Goal: Task Accomplishment & Management: Use online tool/utility

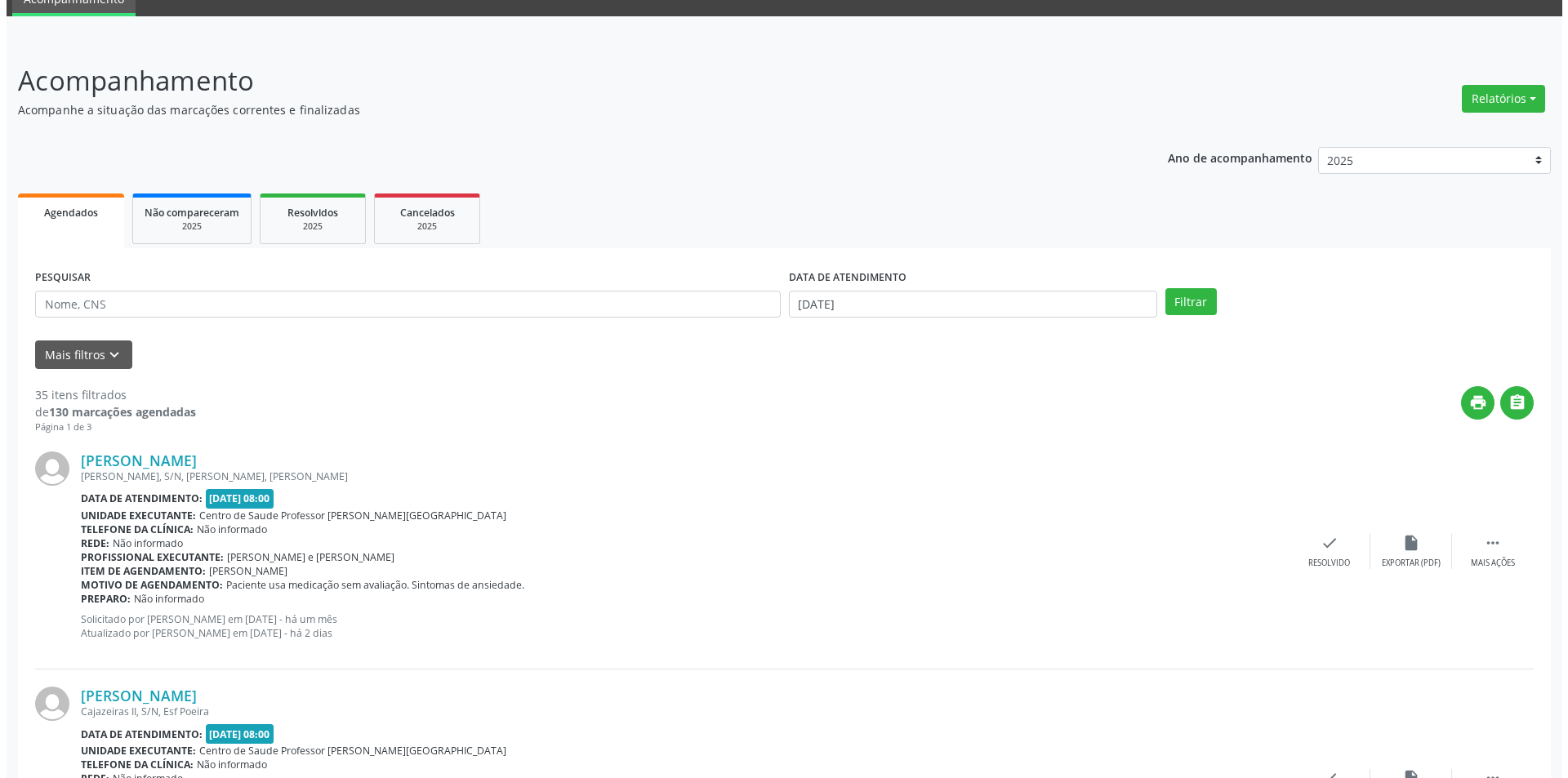
scroll to position [163, 0]
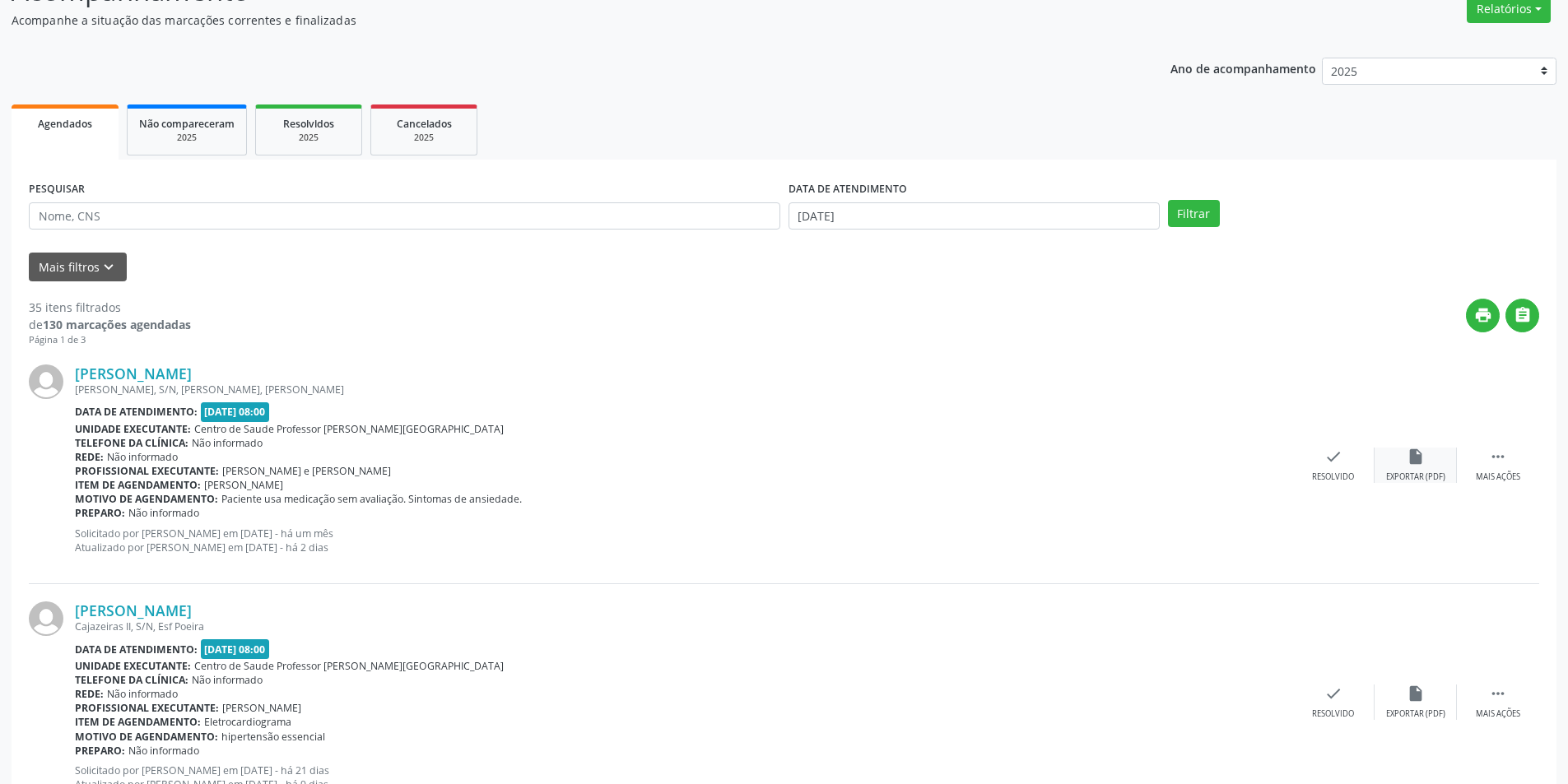
click at [1421, 481] on div "Exportar (PDF)" at bounding box center [1415, 477] width 59 height 11
click at [1349, 479] on div "Resolvido" at bounding box center [1332, 477] width 42 height 11
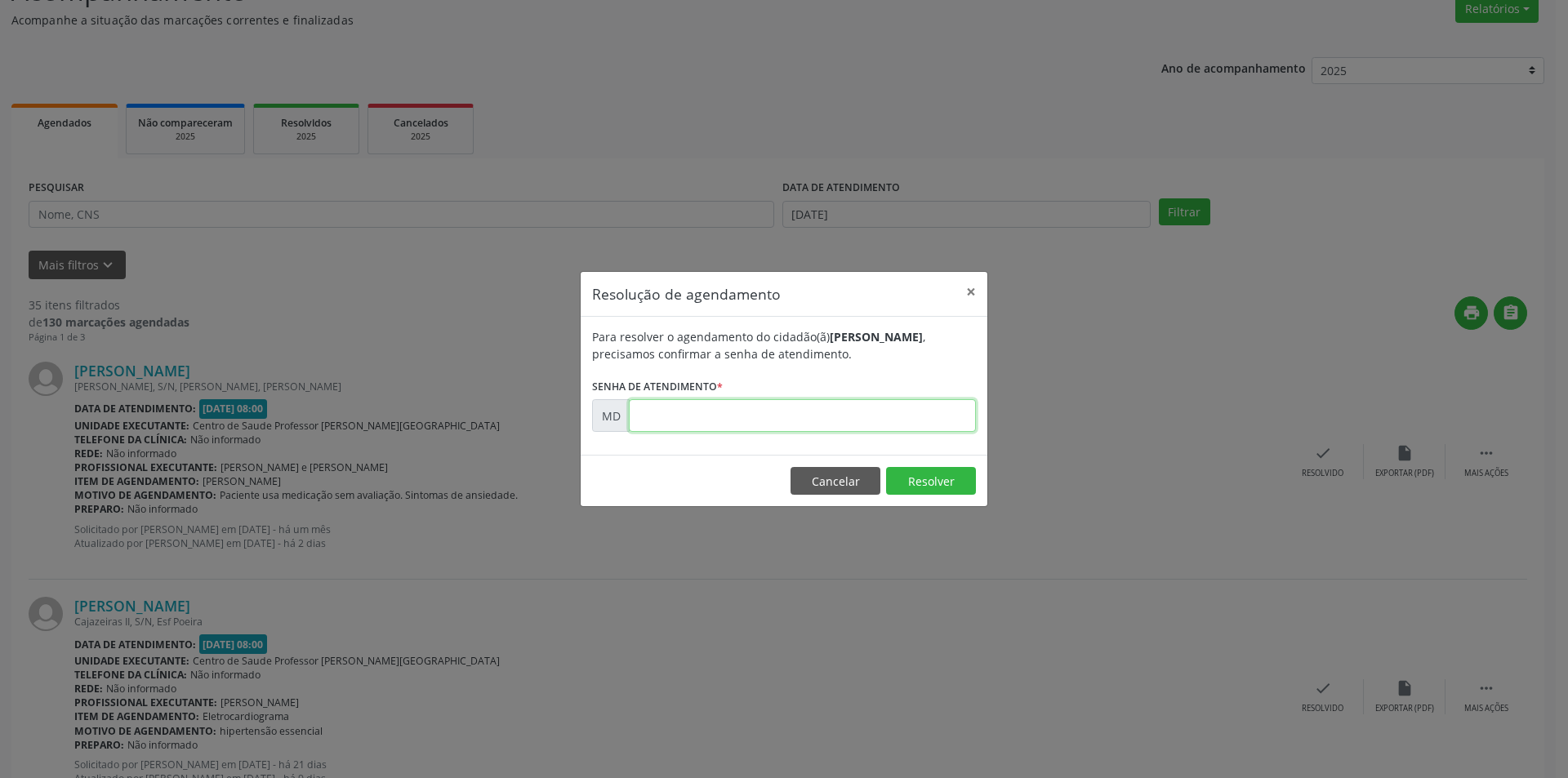
paste input "00000122"
type input "00000122"
click at [935, 477] on button "Resolver" at bounding box center [931, 481] width 90 height 28
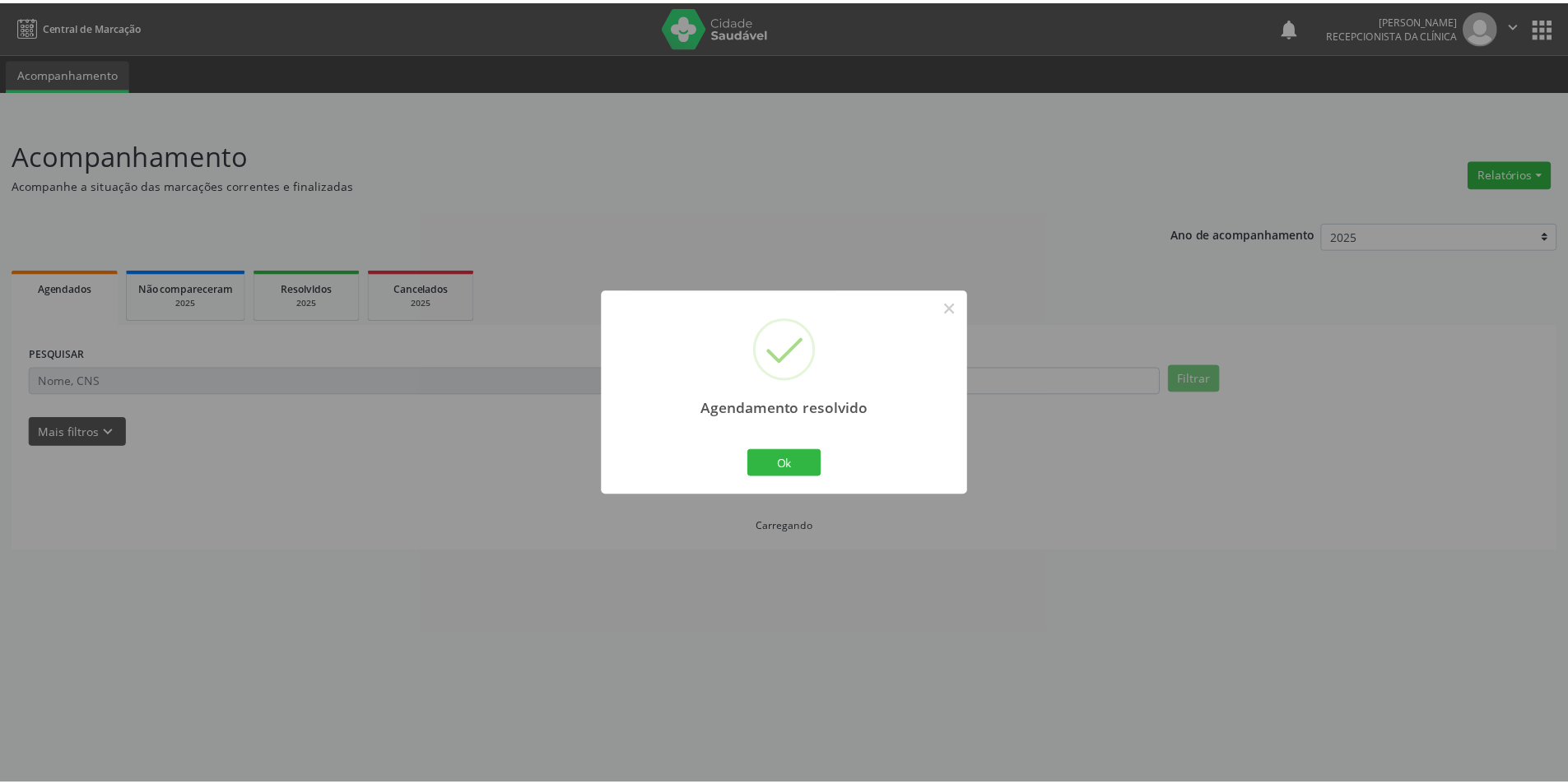
scroll to position [0, 0]
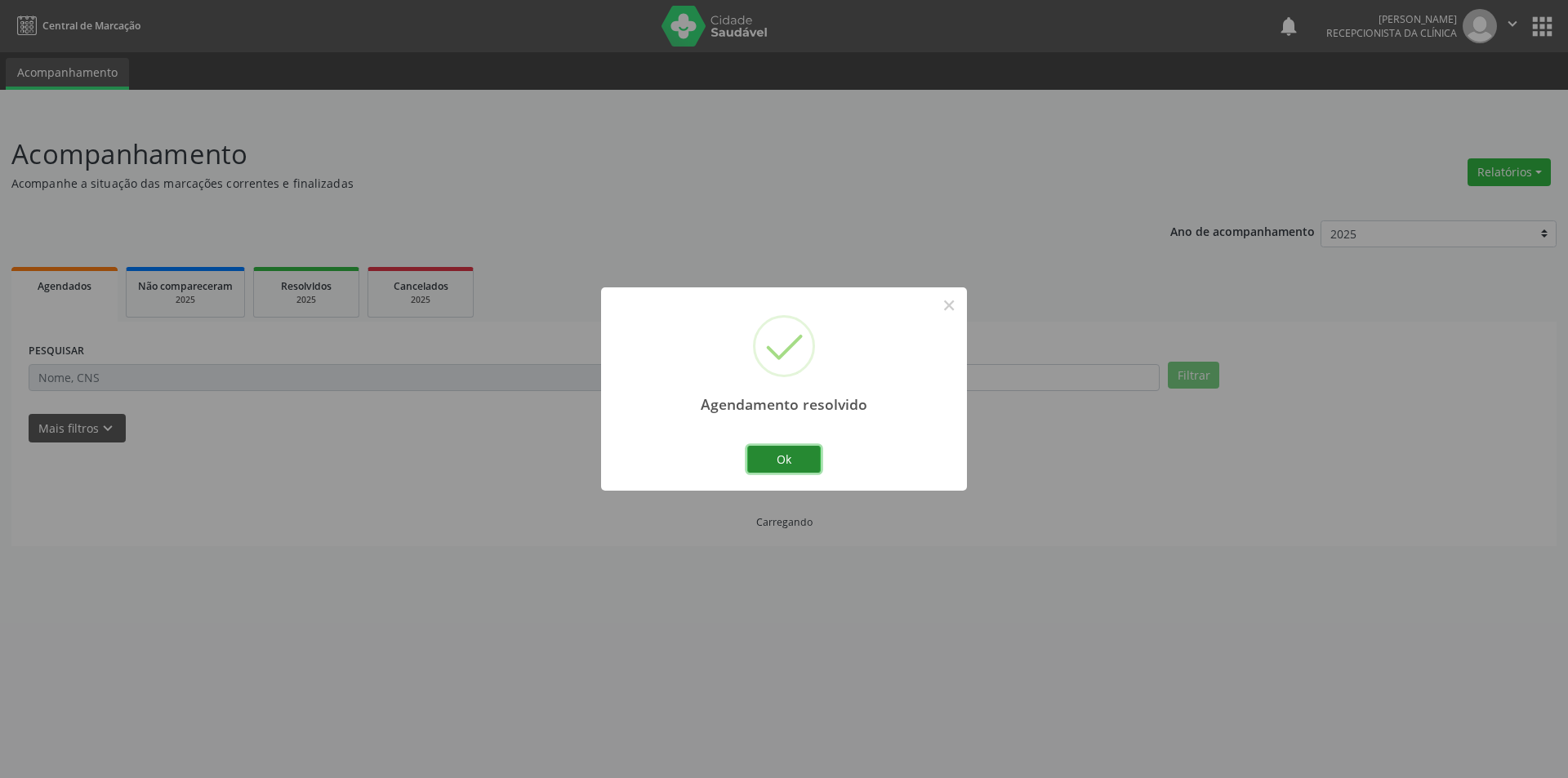
click at [810, 451] on button "Ok" at bounding box center [784, 459] width 73 height 28
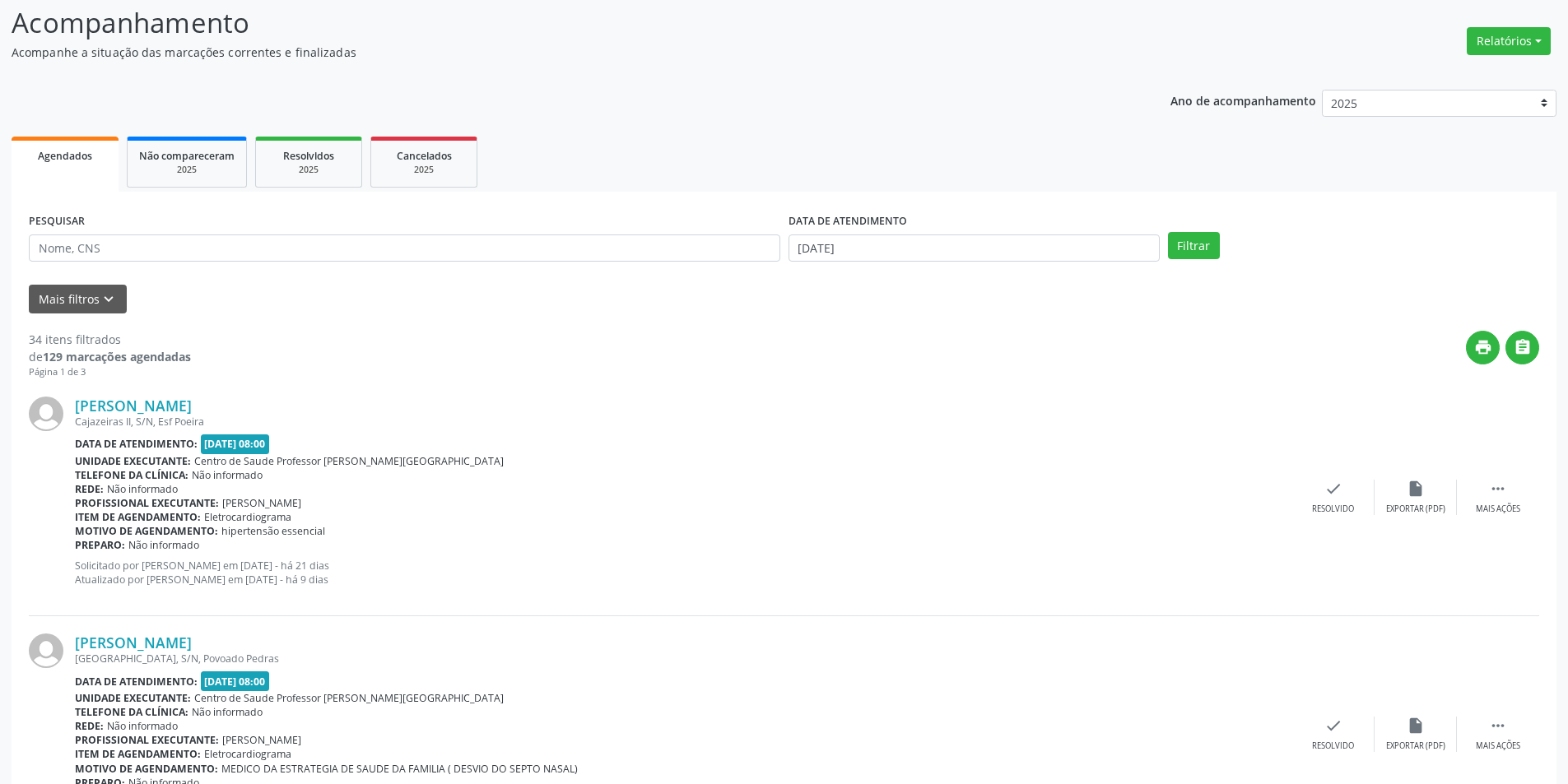
scroll to position [164, 0]
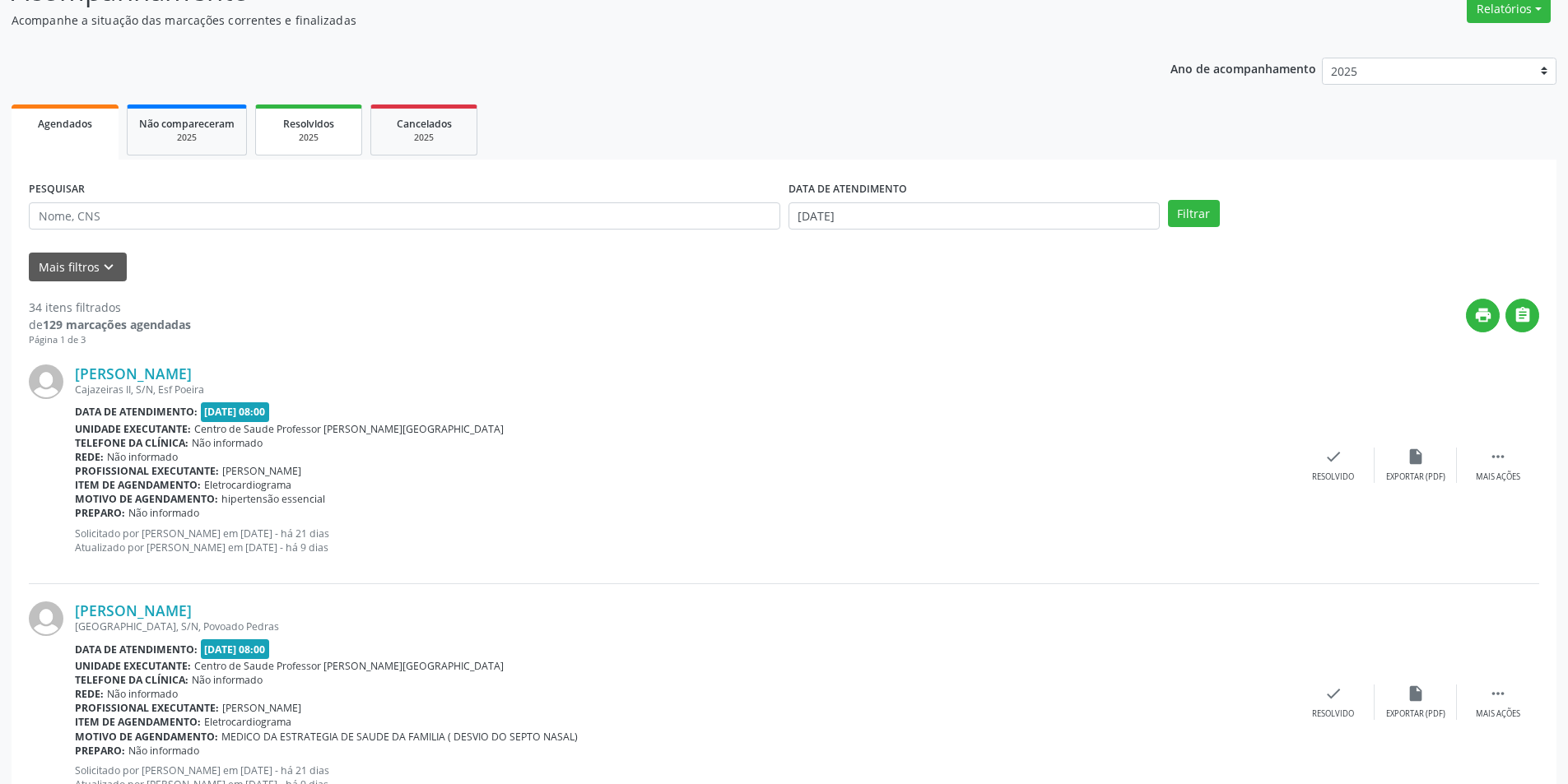
click at [296, 134] on div "2025" at bounding box center [309, 138] width 83 height 12
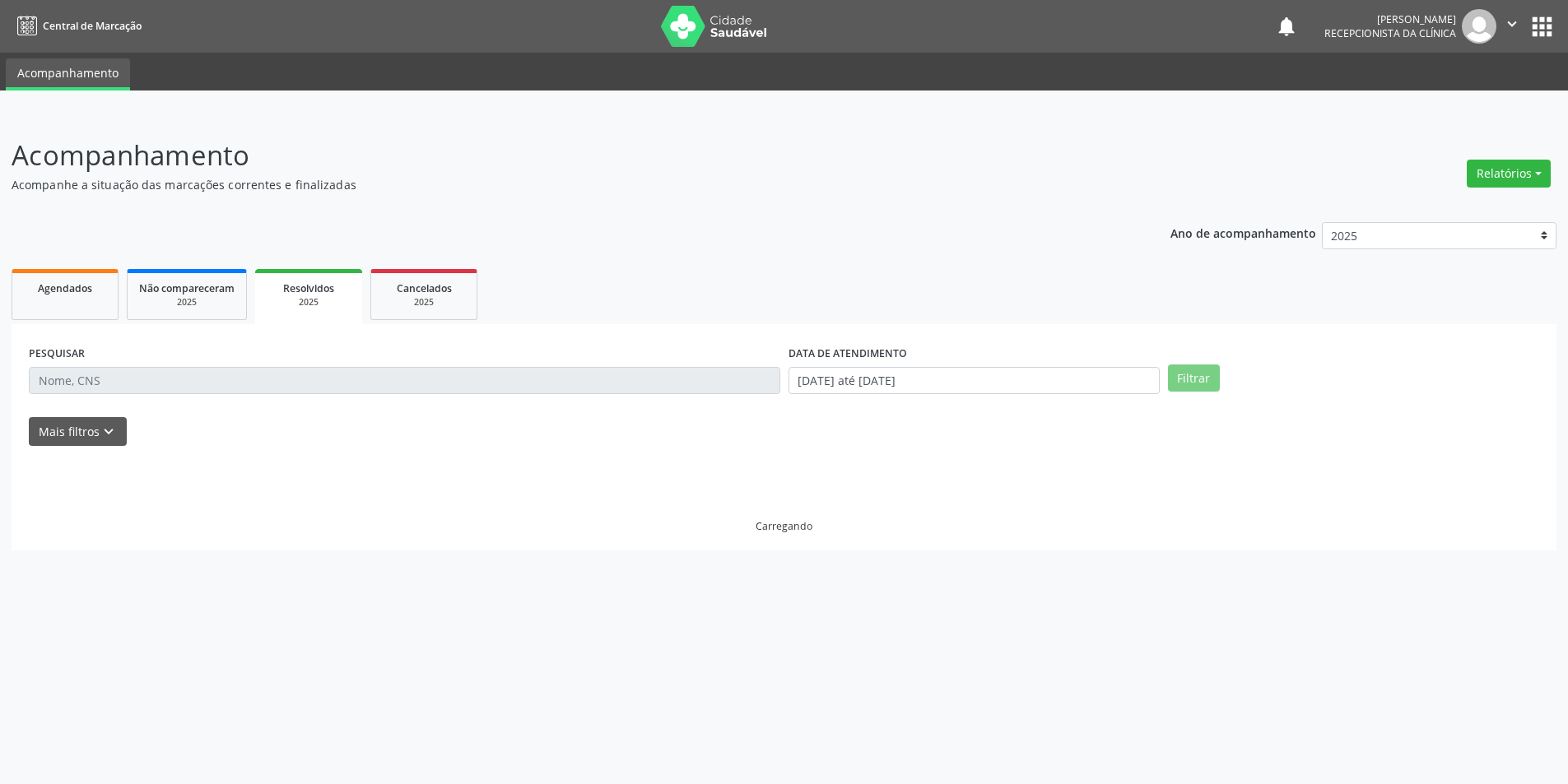
scroll to position [0, 0]
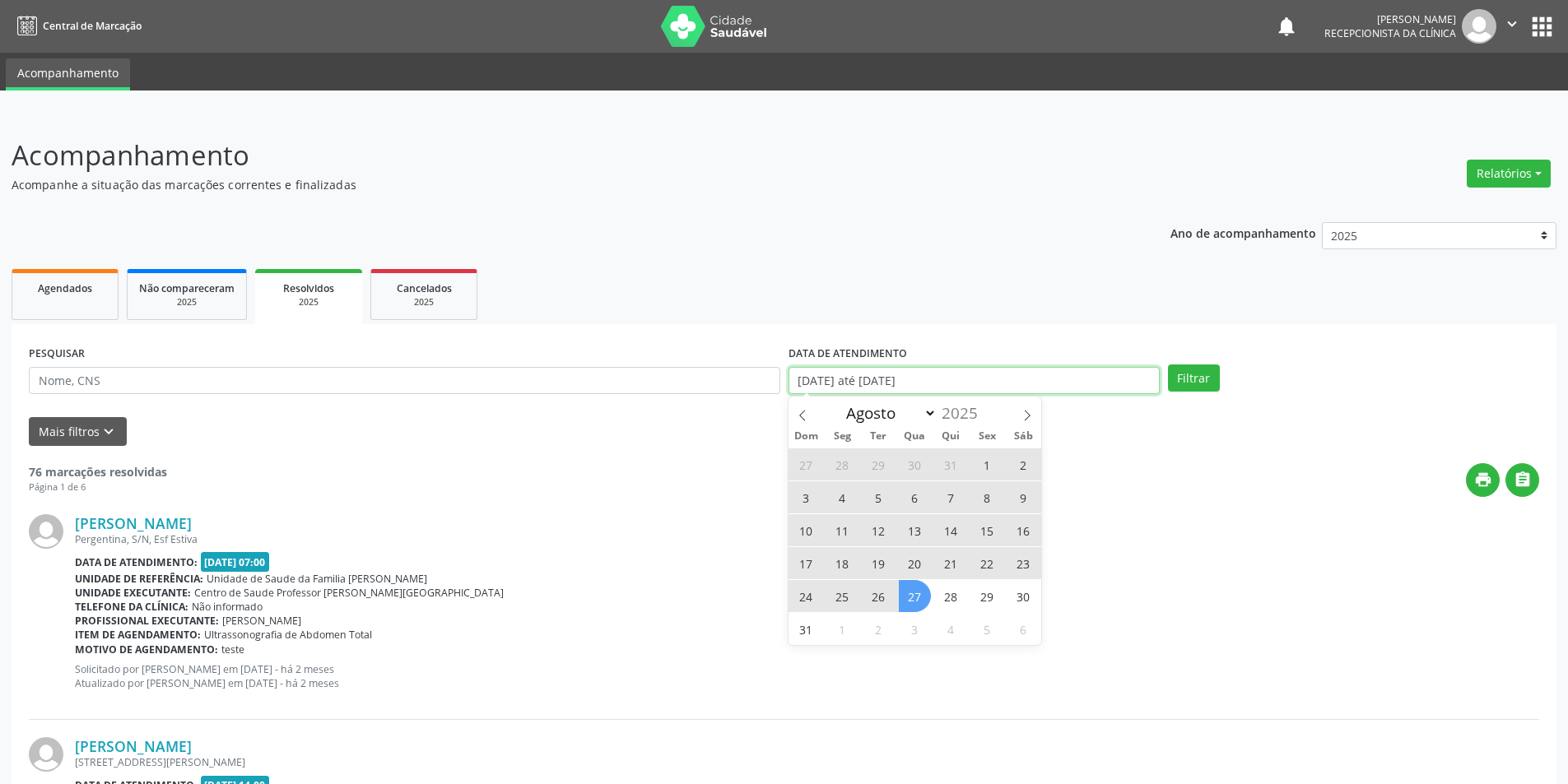
click at [991, 381] on input "[DATE] até [DATE]" at bounding box center [973, 381] width 371 height 28
click at [900, 602] on div "27 28 29 30 31 1 2 3 4 5 6 7 8 9 10 11 12 13 14 15 16 17 18 19 20 21 22 23 24 2…" at bounding box center [915, 546] width 254 height 198
click at [1052, 377] on input "[DATE] até [DATE]" at bounding box center [973, 381] width 371 height 28
select select "0"
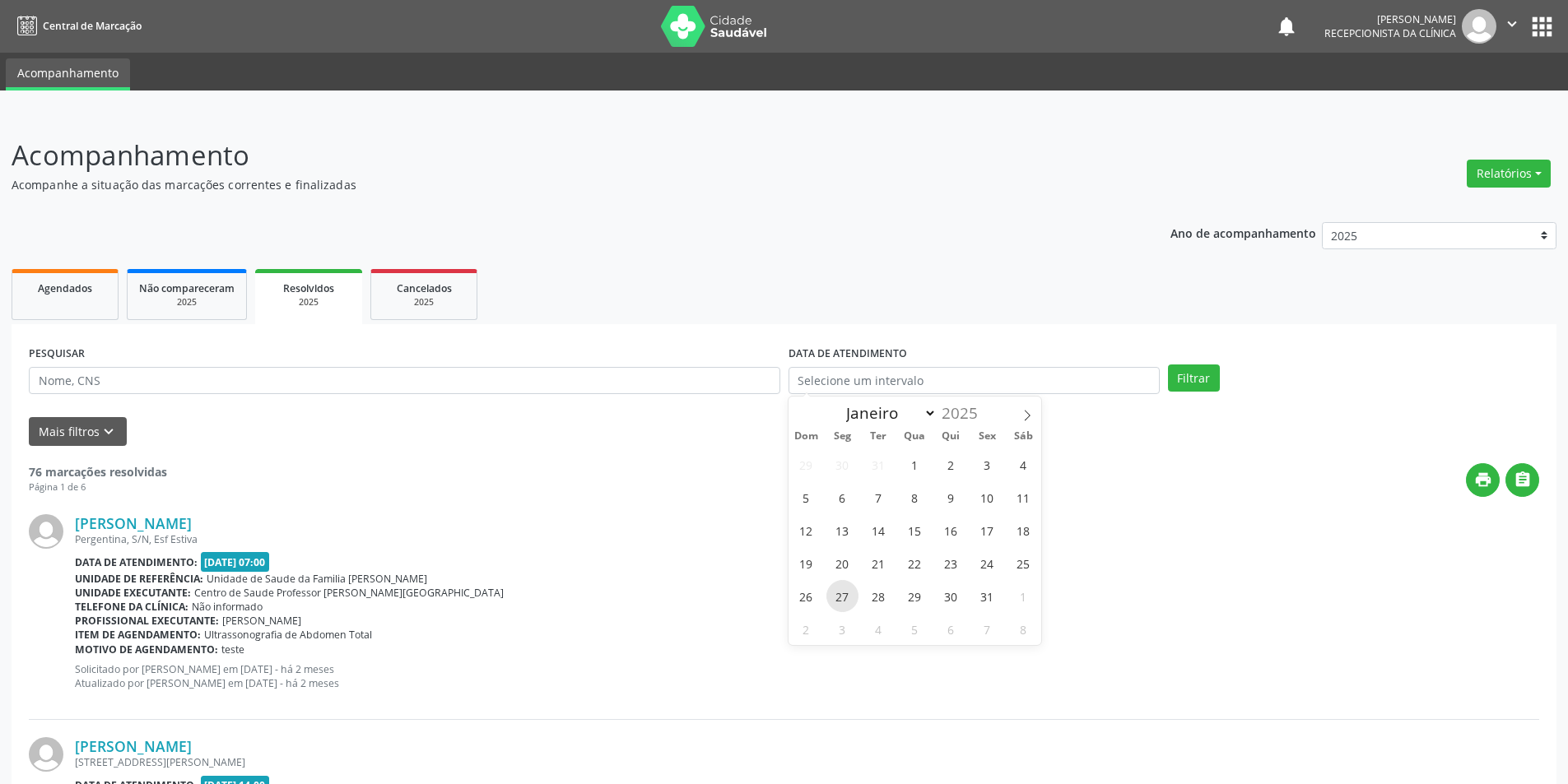
click at [837, 603] on span "27" at bounding box center [842, 596] width 32 height 32
type input "[DATE]"
click at [1196, 379] on button "Filtrar" at bounding box center [1194, 379] width 52 height 28
click at [1049, 374] on input "text" at bounding box center [973, 381] width 371 height 28
click at [844, 606] on span "27" at bounding box center [842, 596] width 32 height 32
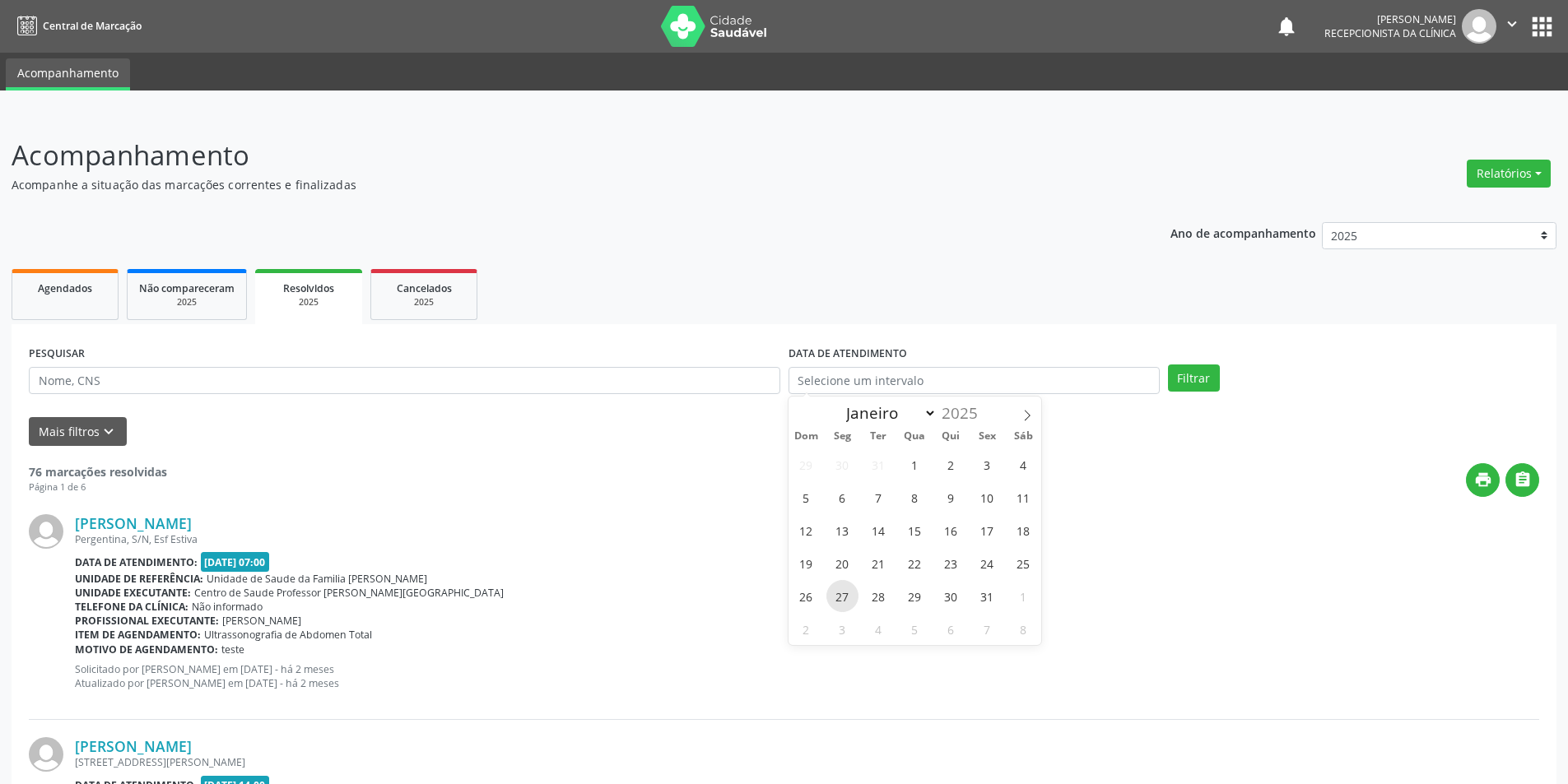
type input "[DATE]"
click at [1184, 373] on button "Filtrar" at bounding box center [1194, 379] width 52 height 28
click at [54, 303] on link "Agendados" at bounding box center [65, 294] width 107 height 51
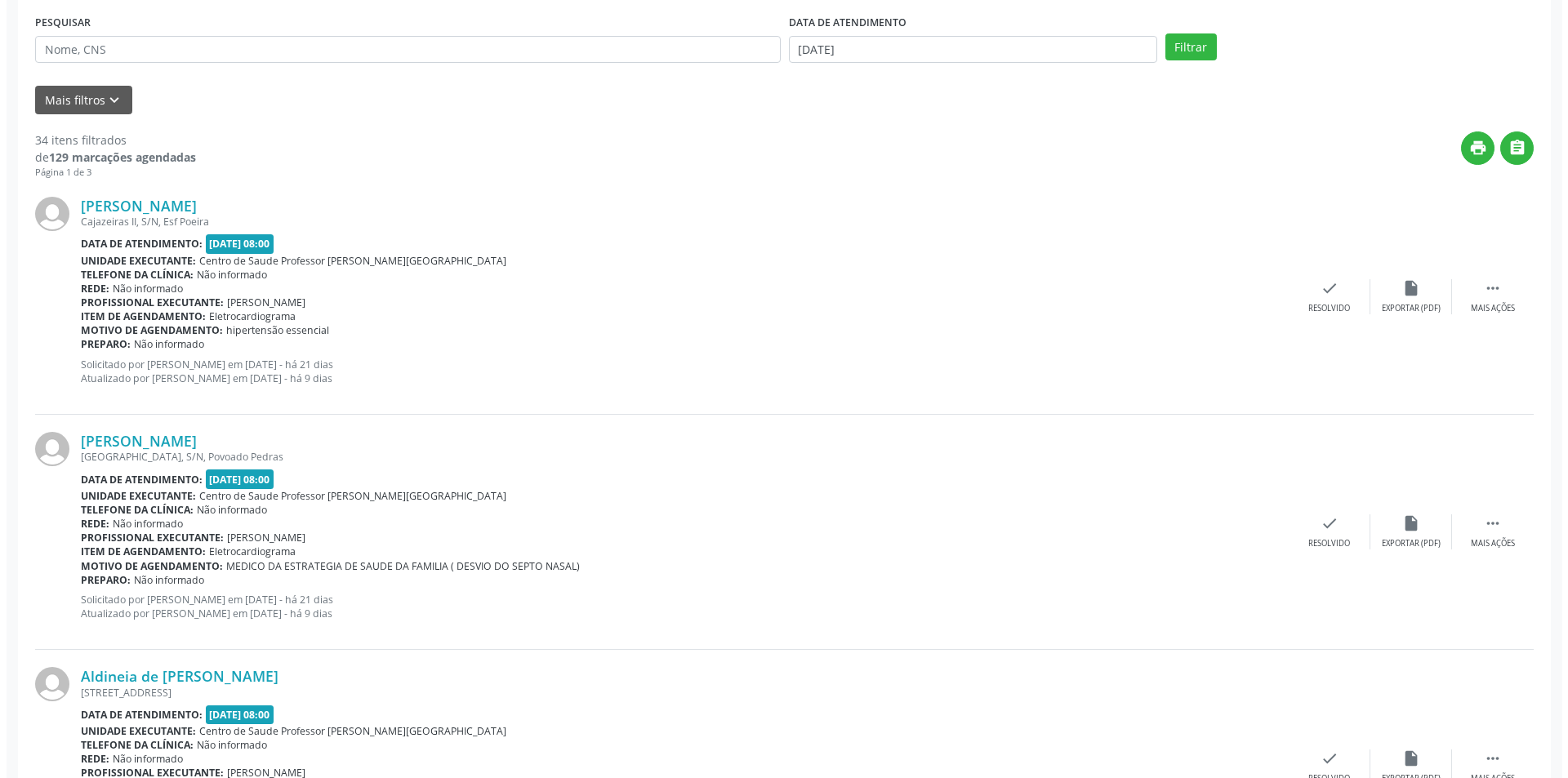
scroll to position [408, 0]
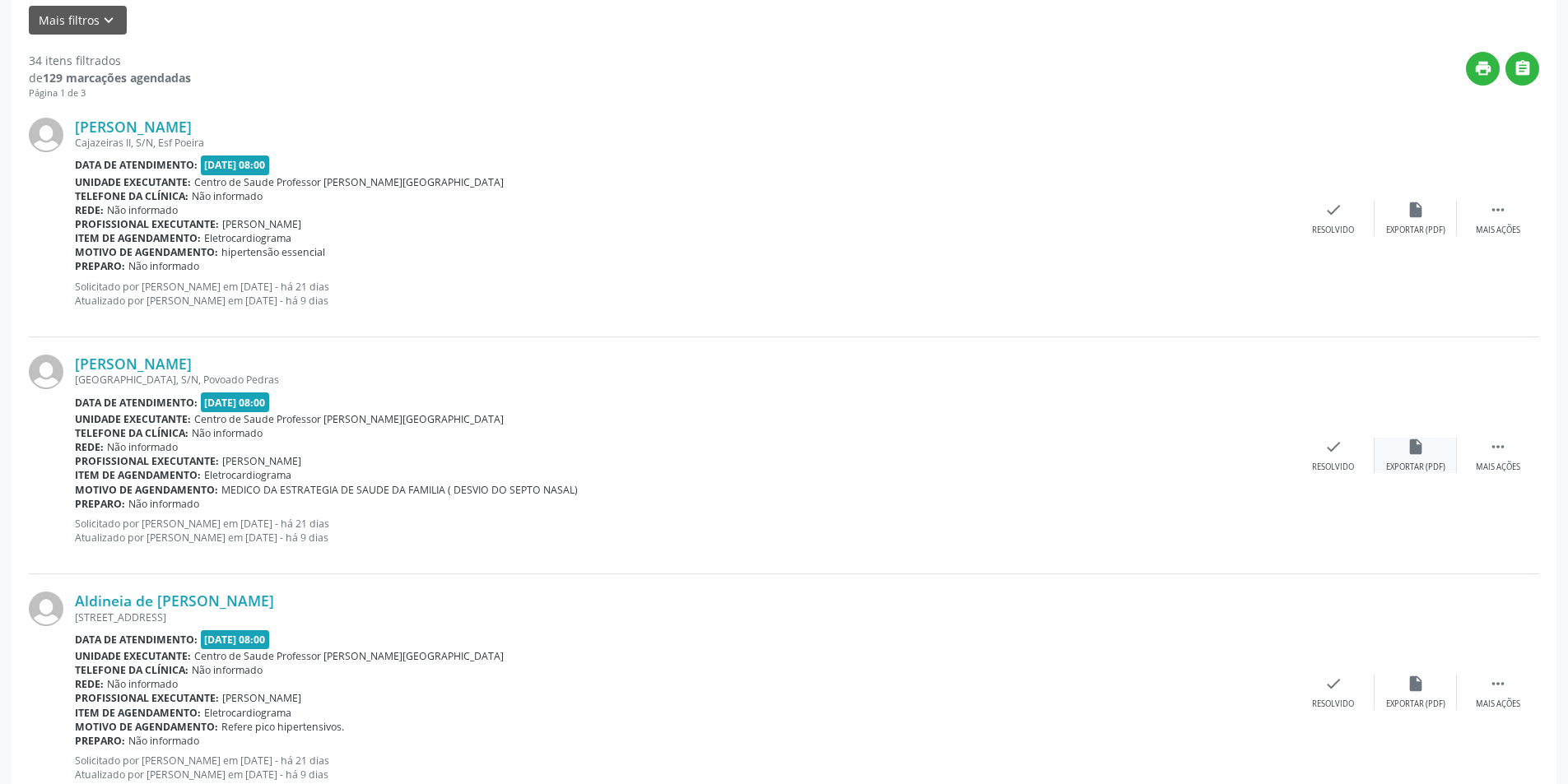
click at [1416, 452] on icon "insert_drive_file" at bounding box center [1415, 447] width 18 height 18
click at [1333, 472] on div "Resolvido" at bounding box center [1332, 466] width 42 height 11
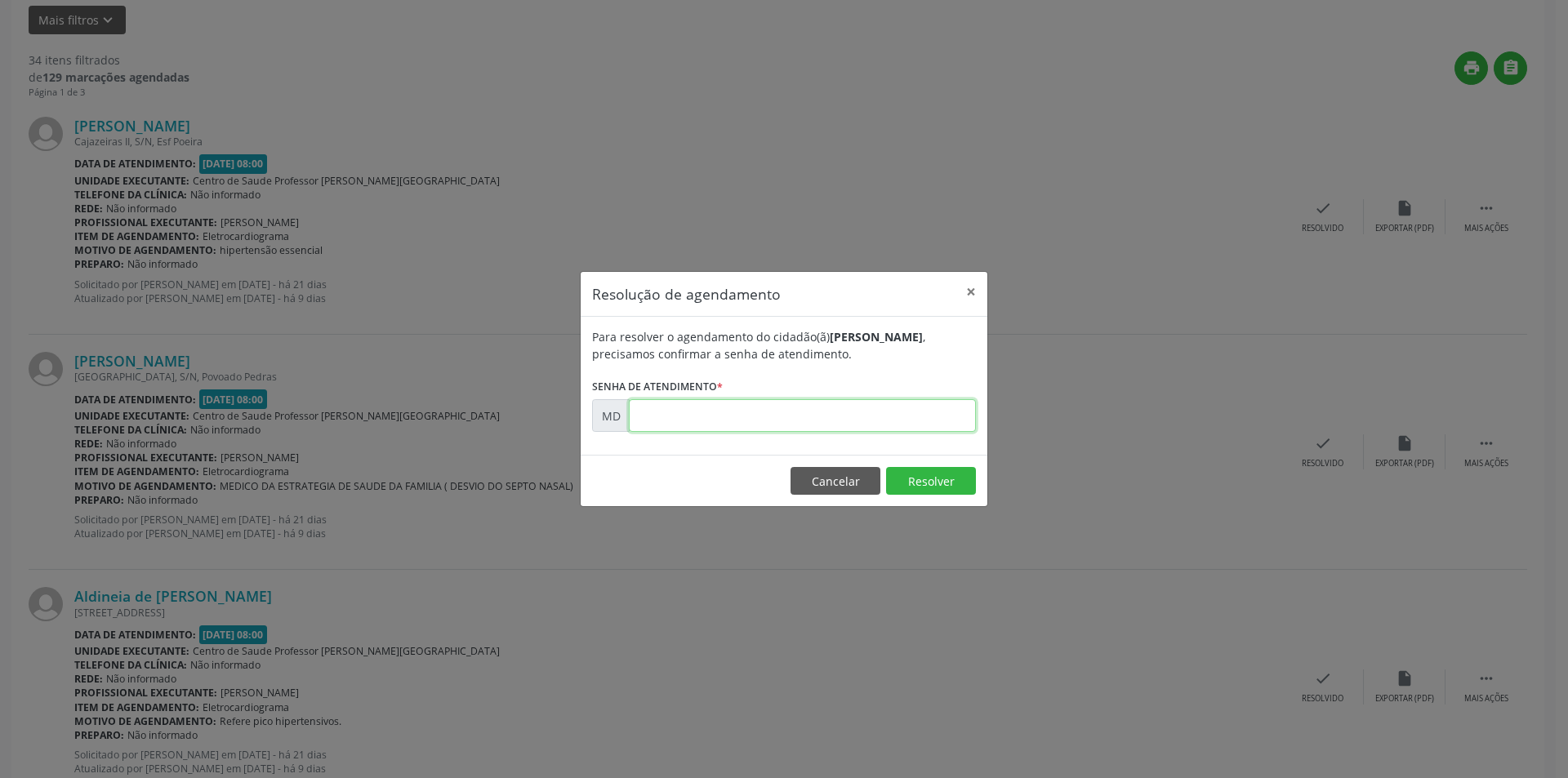
paste input "00003893"
type input "00003893"
click at [904, 480] on button "Resolver" at bounding box center [931, 481] width 90 height 28
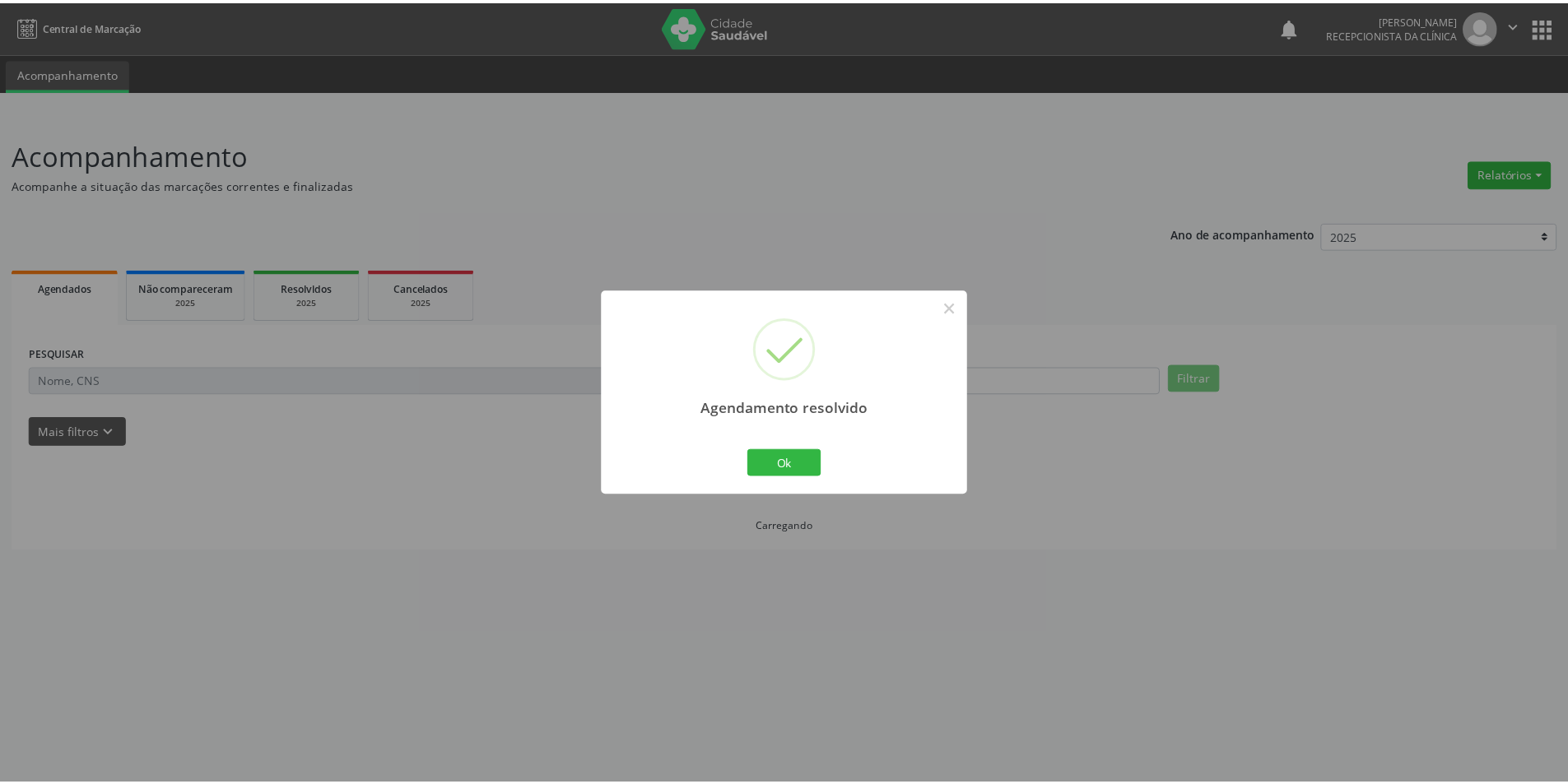
scroll to position [0, 0]
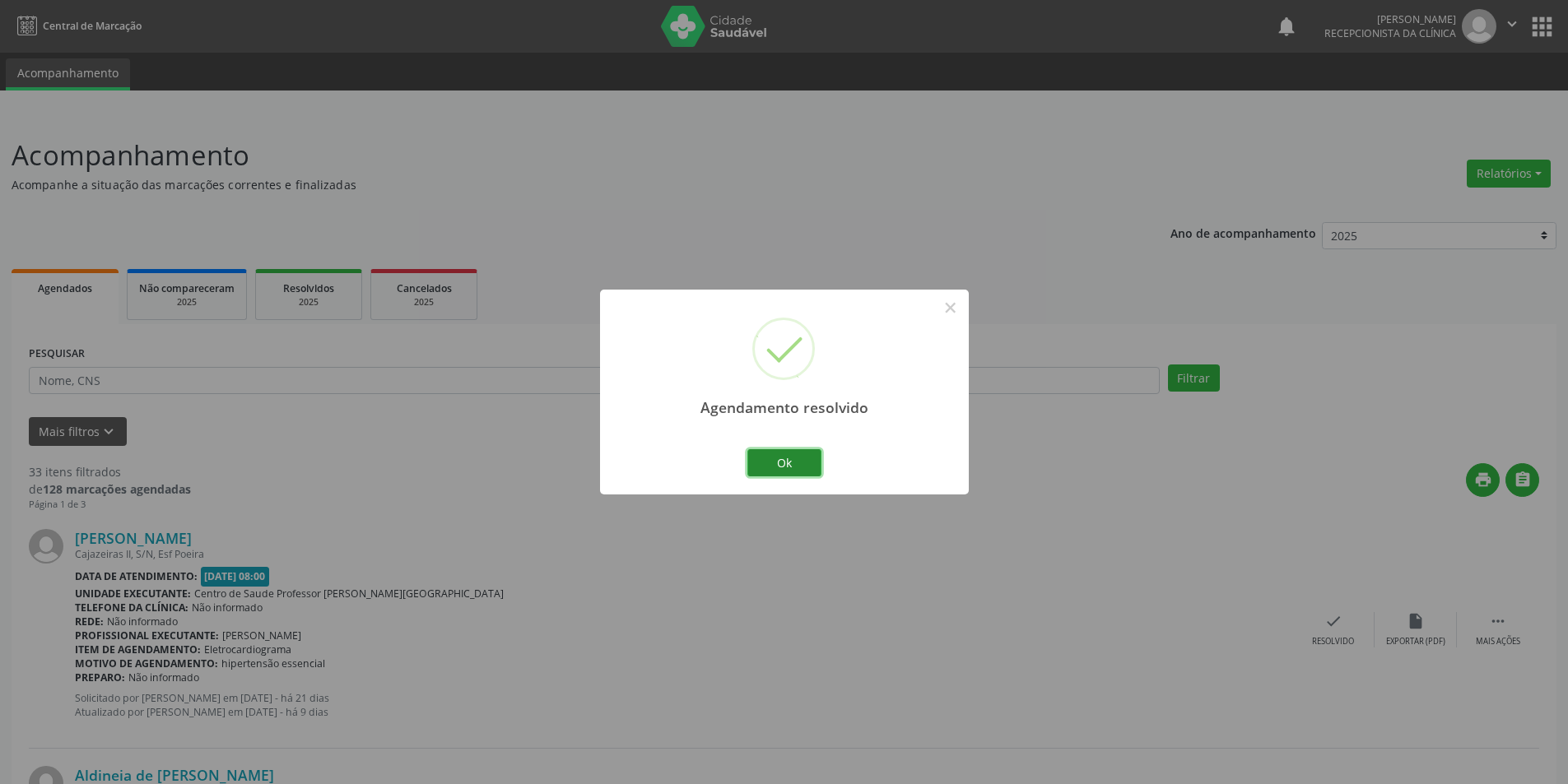
click at [785, 460] on button "Ok" at bounding box center [784, 463] width 74 height 28
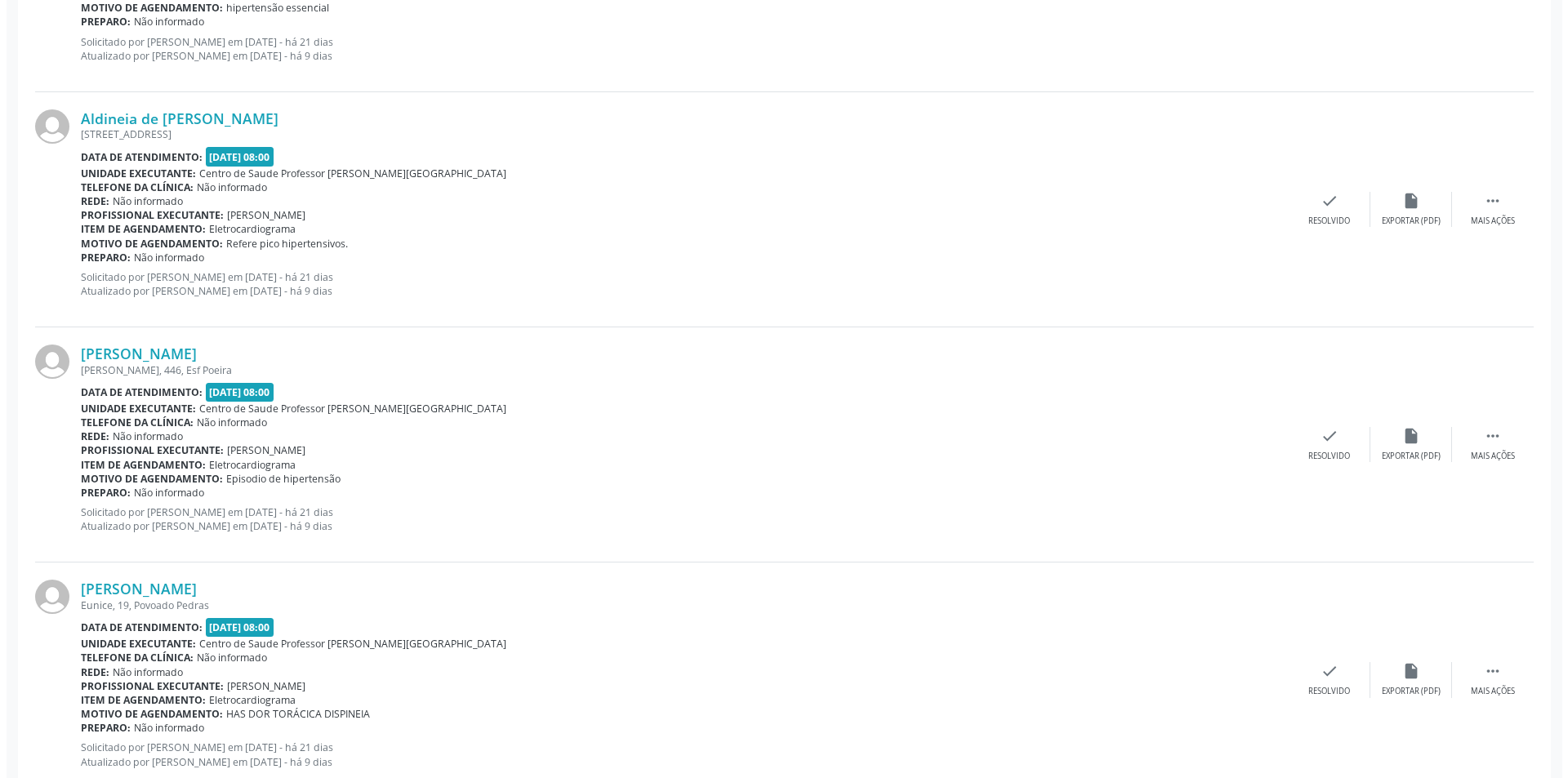
scroll to position [653, 0]
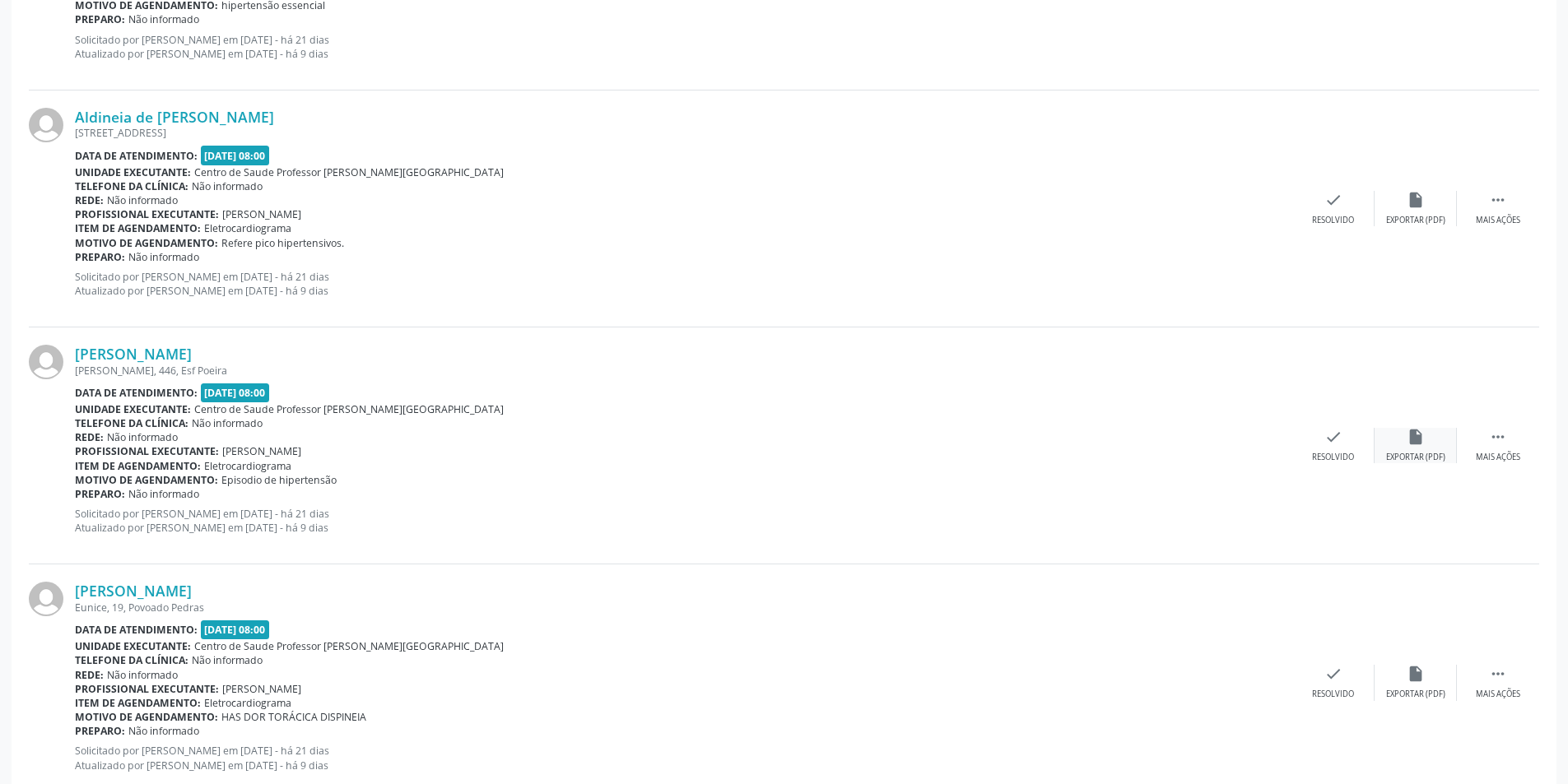
click at [1411, 442] on icon "insert_drive_file" at bounding box center [1415, 436] width 18 height 18
click at [1317, 452] on div "Resolvido" at bounding box center [1332, 457] width 42 height 11
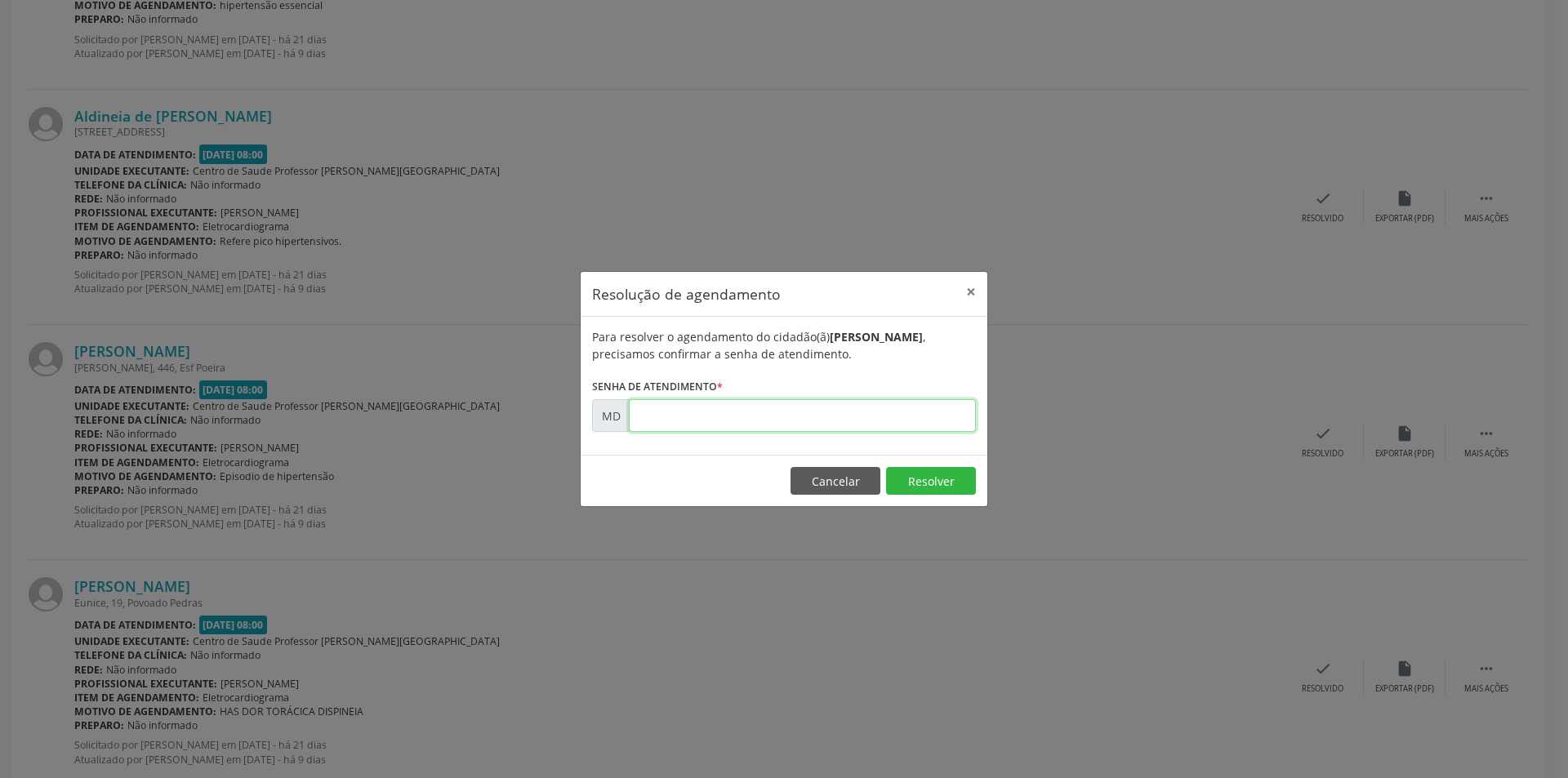
paste input "00003919"
type input "00003919"
click at [947, 490] on button "Resolver" at bounding box center [931, 481] width 90 height 28
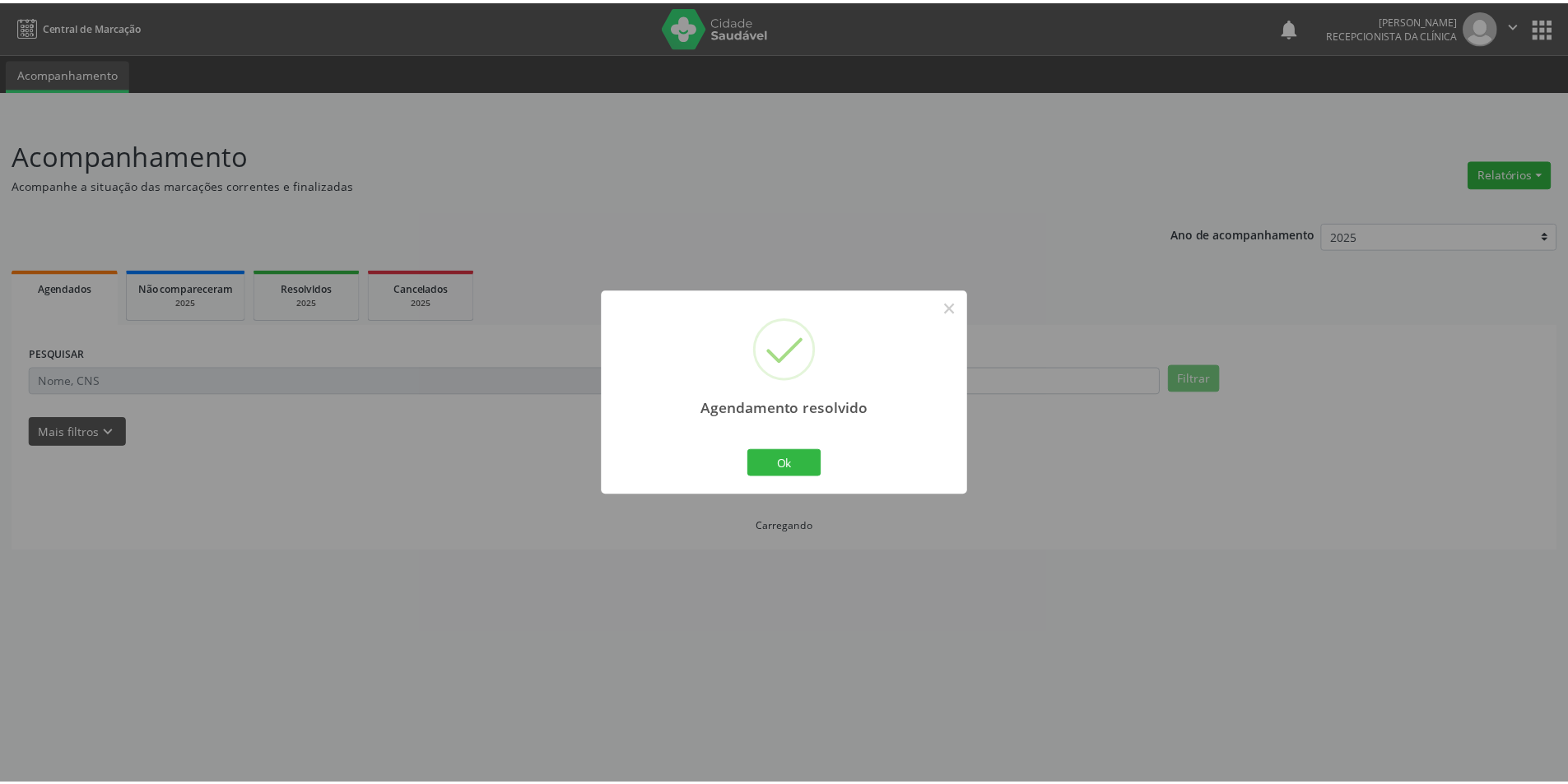
scroll to position [0, 0]
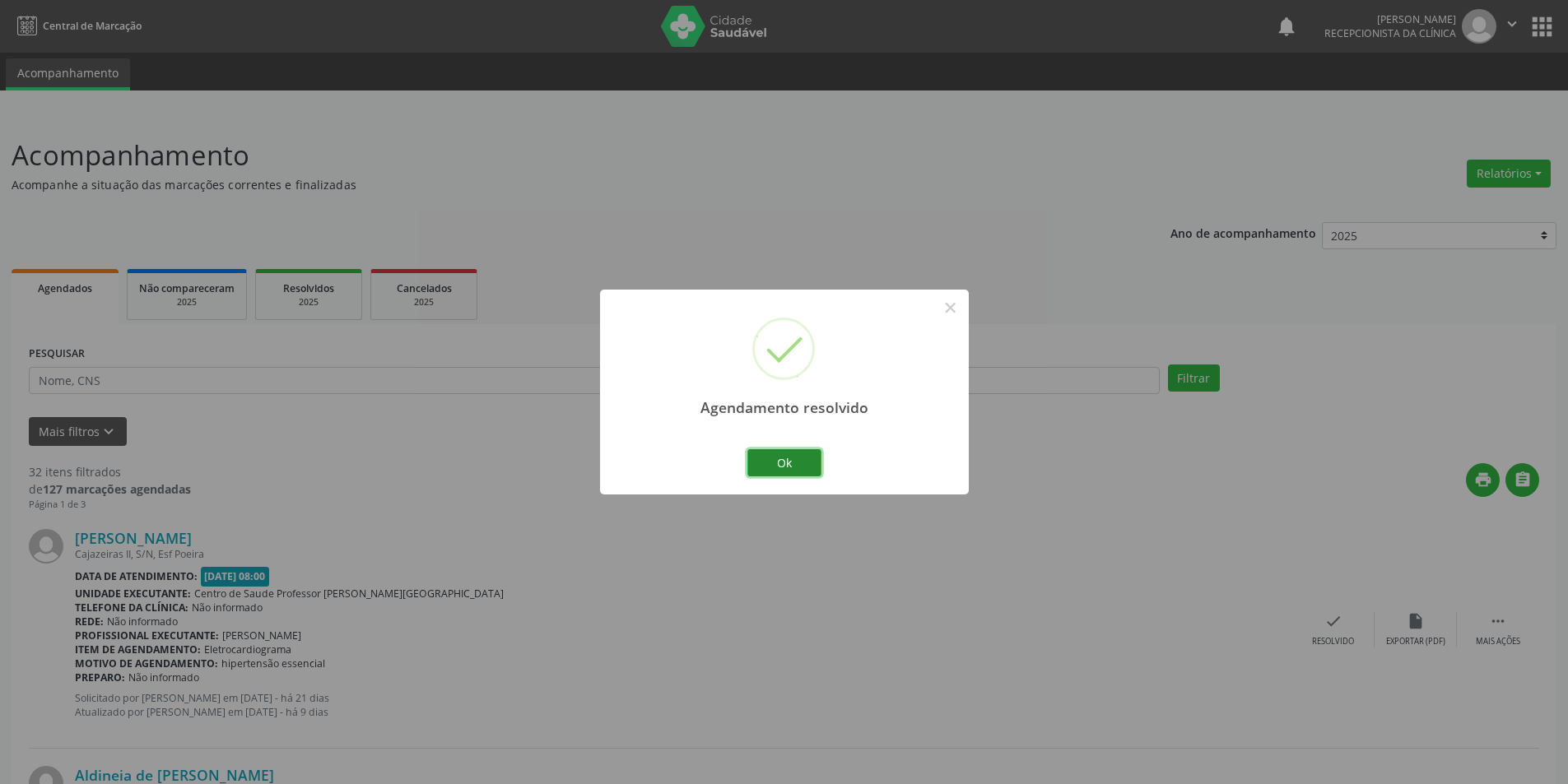
click at [798, 467] on button "Ok" at bounding box center [784, 463] width 74 height 28
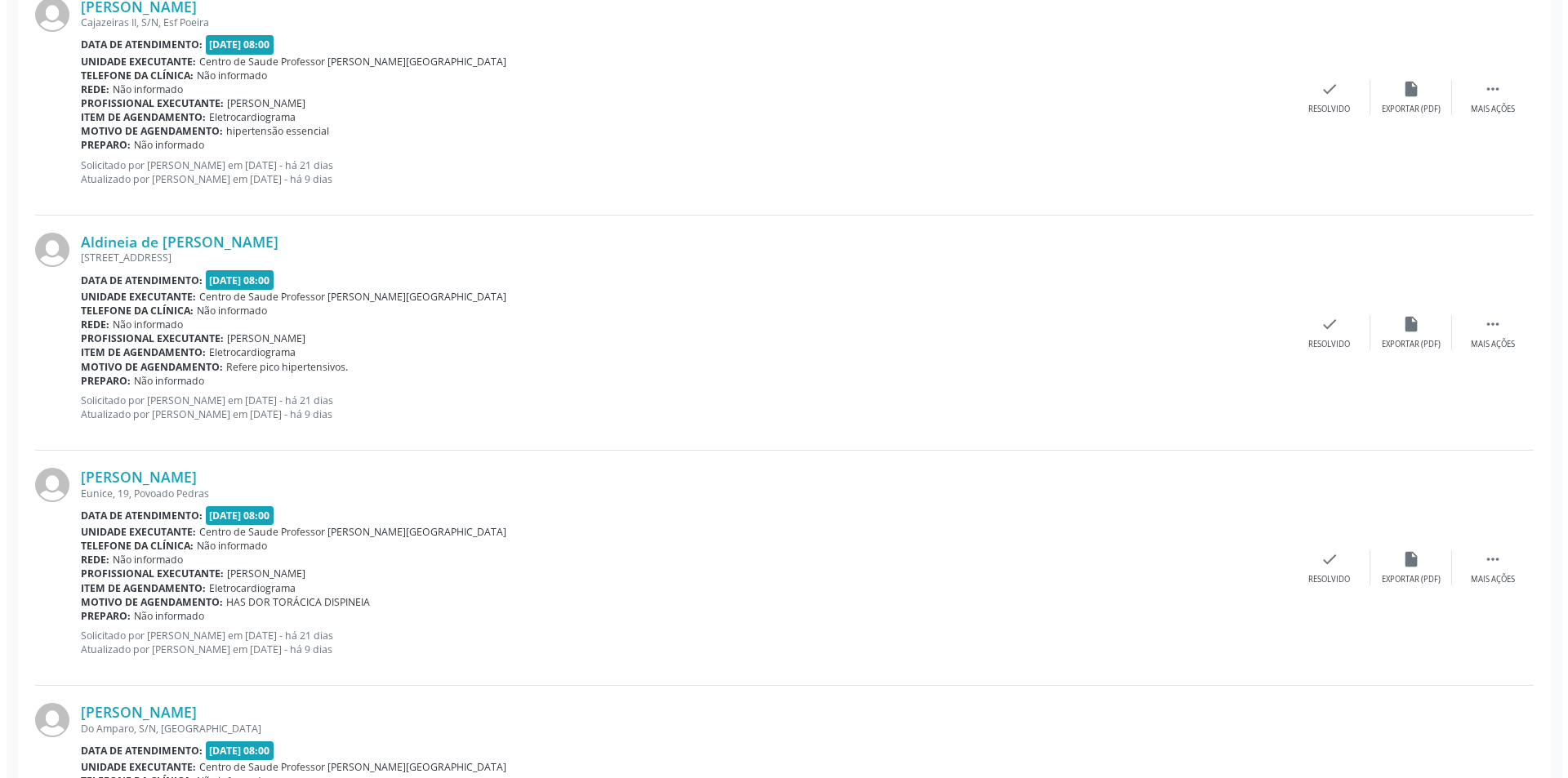
scroll to position [571, 0]
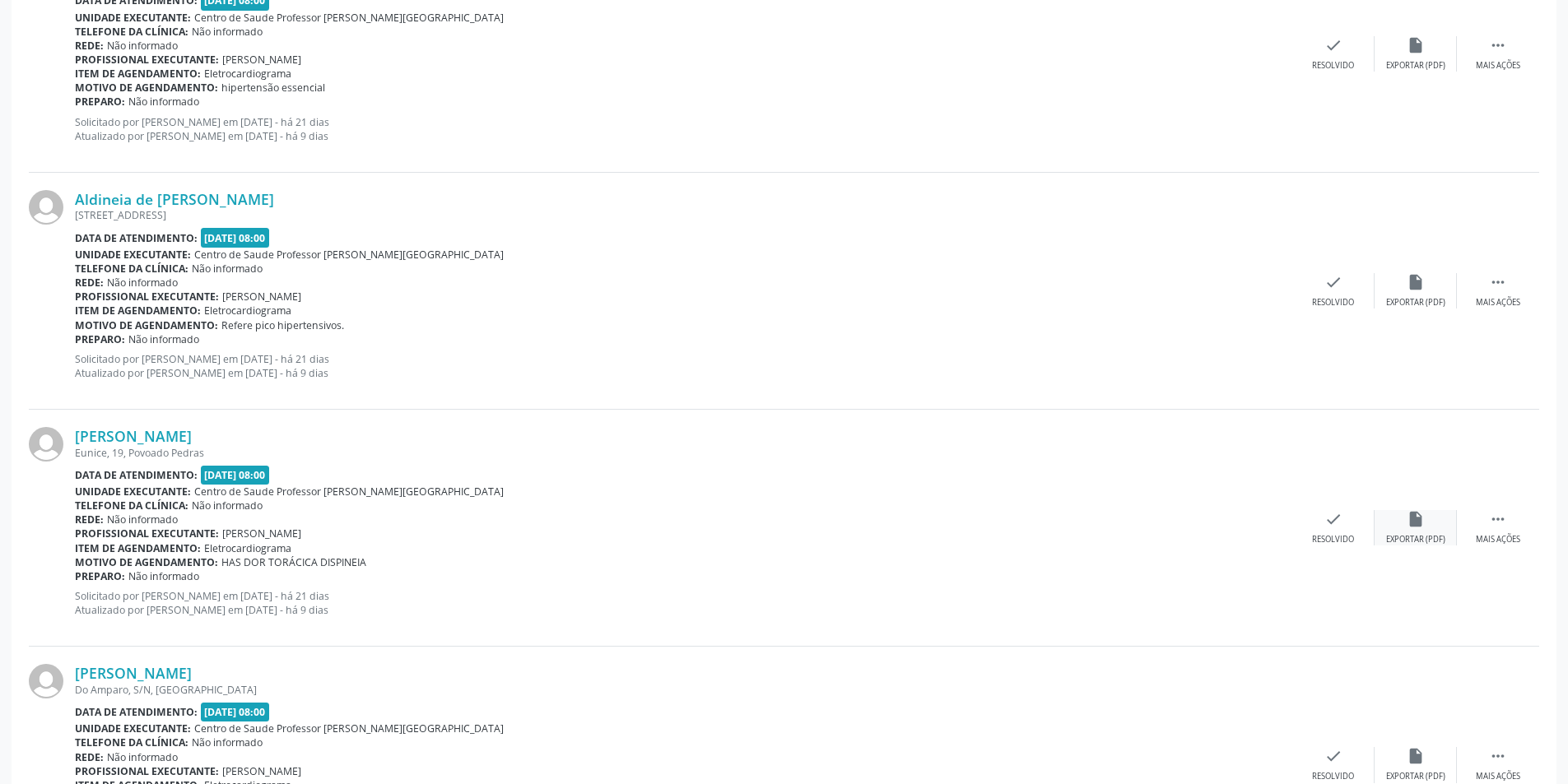
click at [1413, 542] on div "Exportar (PDF)" at bounding box center [1415, 540] width 59 height 11
click at [1318, 533] on div "check Resolvido" at bounding box center [1333, 528] width 83 height 35
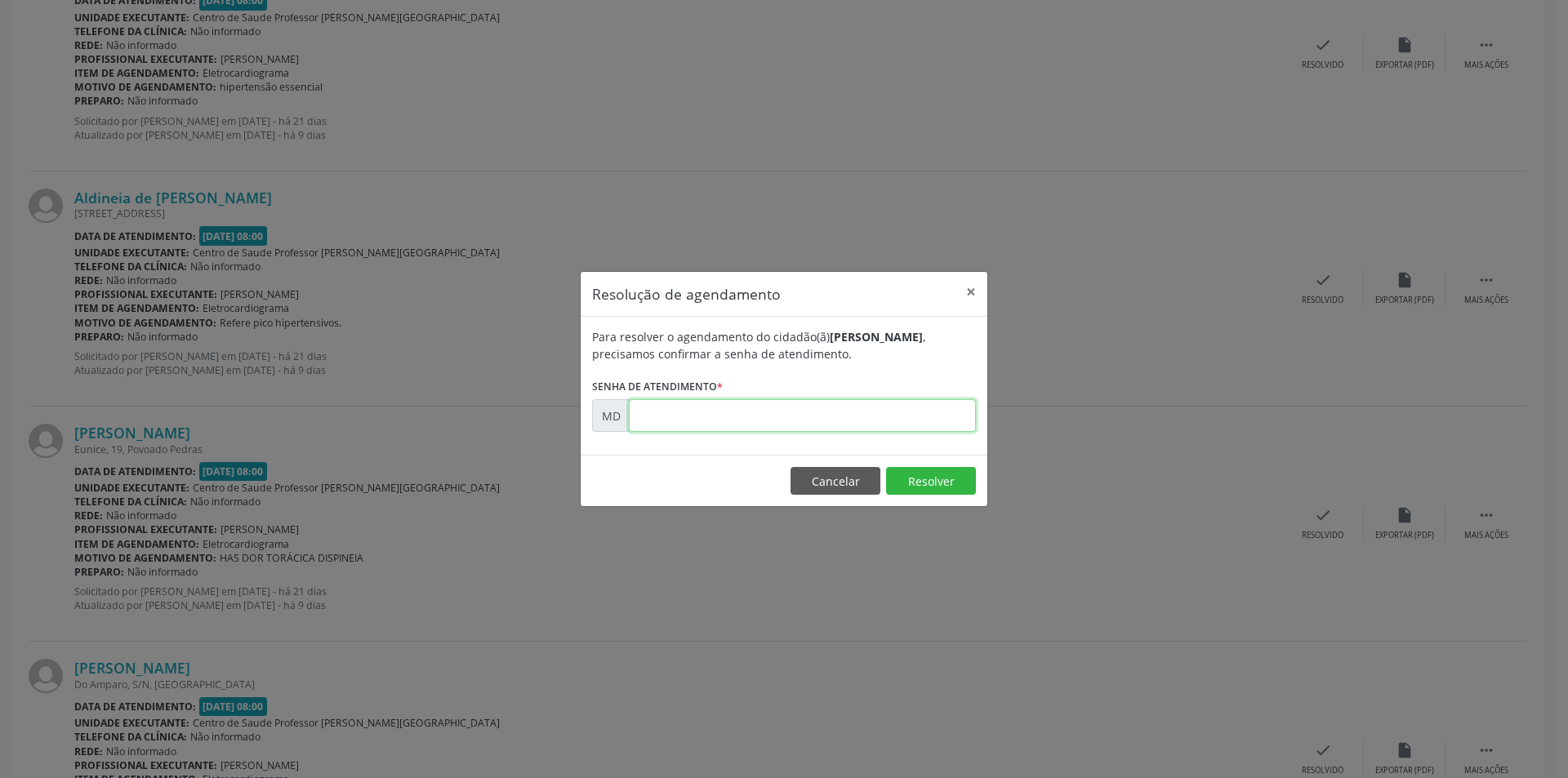
paste input "00003933"
type input "00003933"
click at [898, 473] on button "Resolver" at bounding box center [931, 481] width 90 height 28
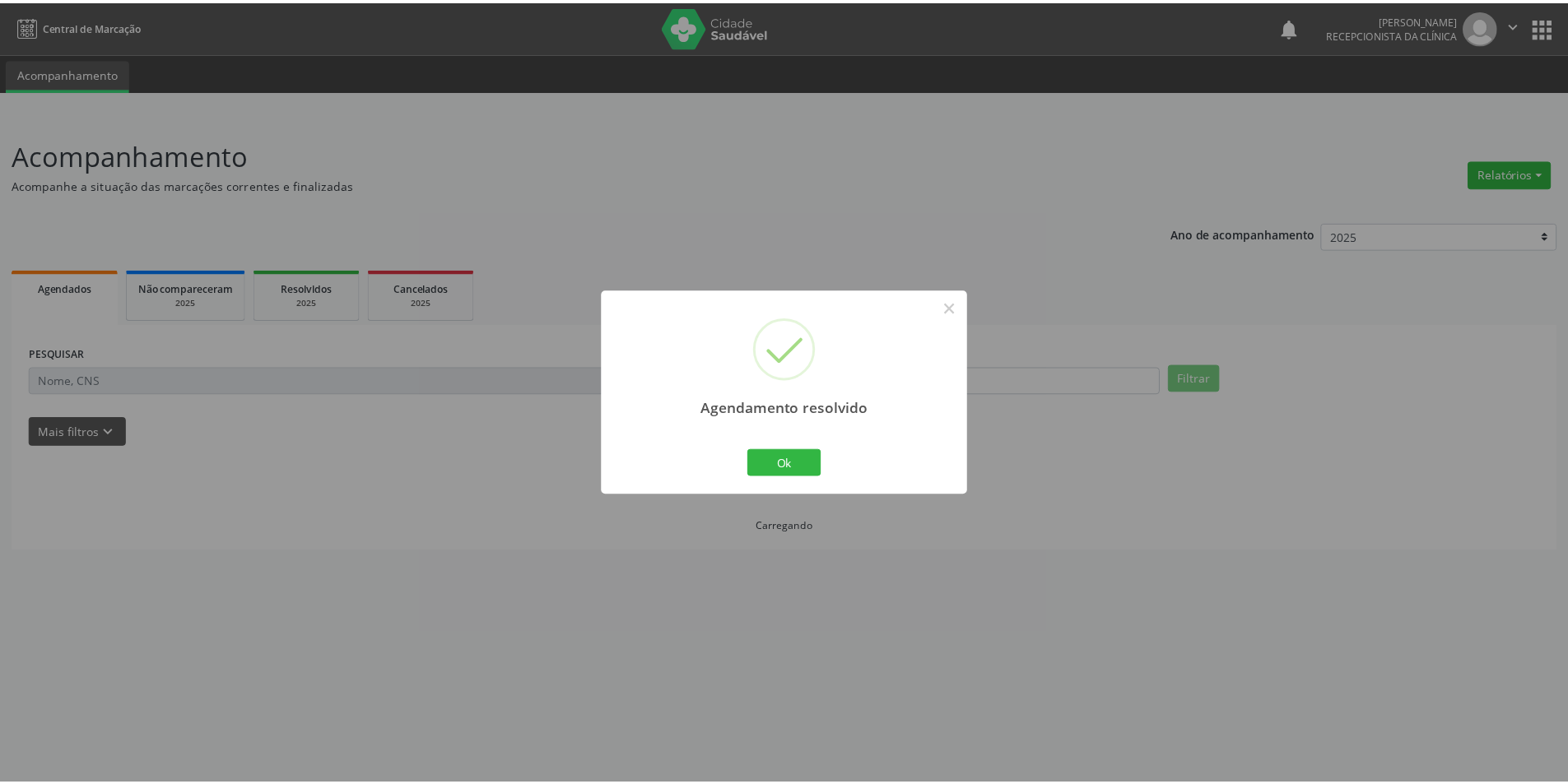
scroll to position [0, 0]
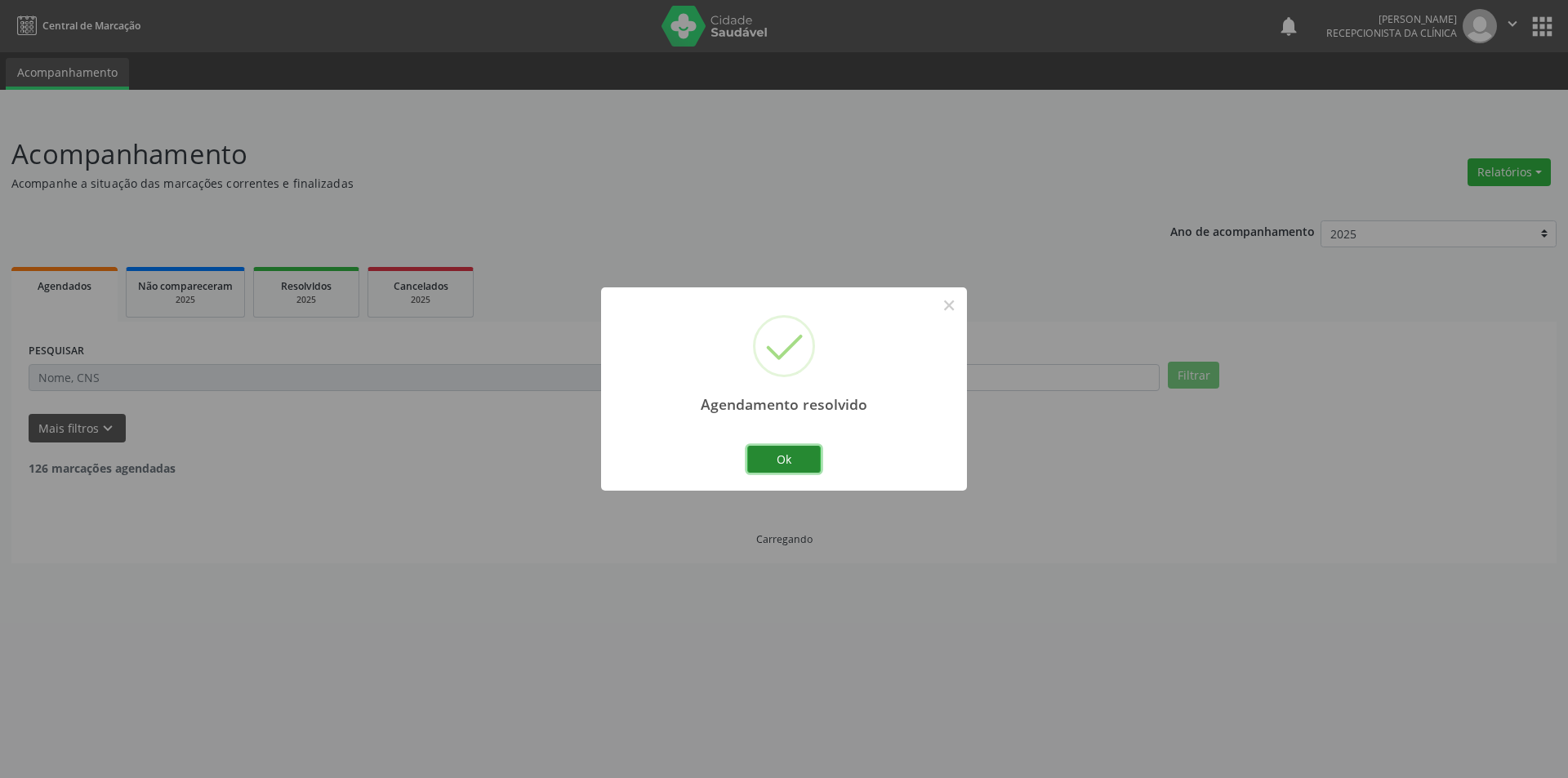
click at [814, 460] on button "Ok" at bounding box center [784, 459] width 73 height 28
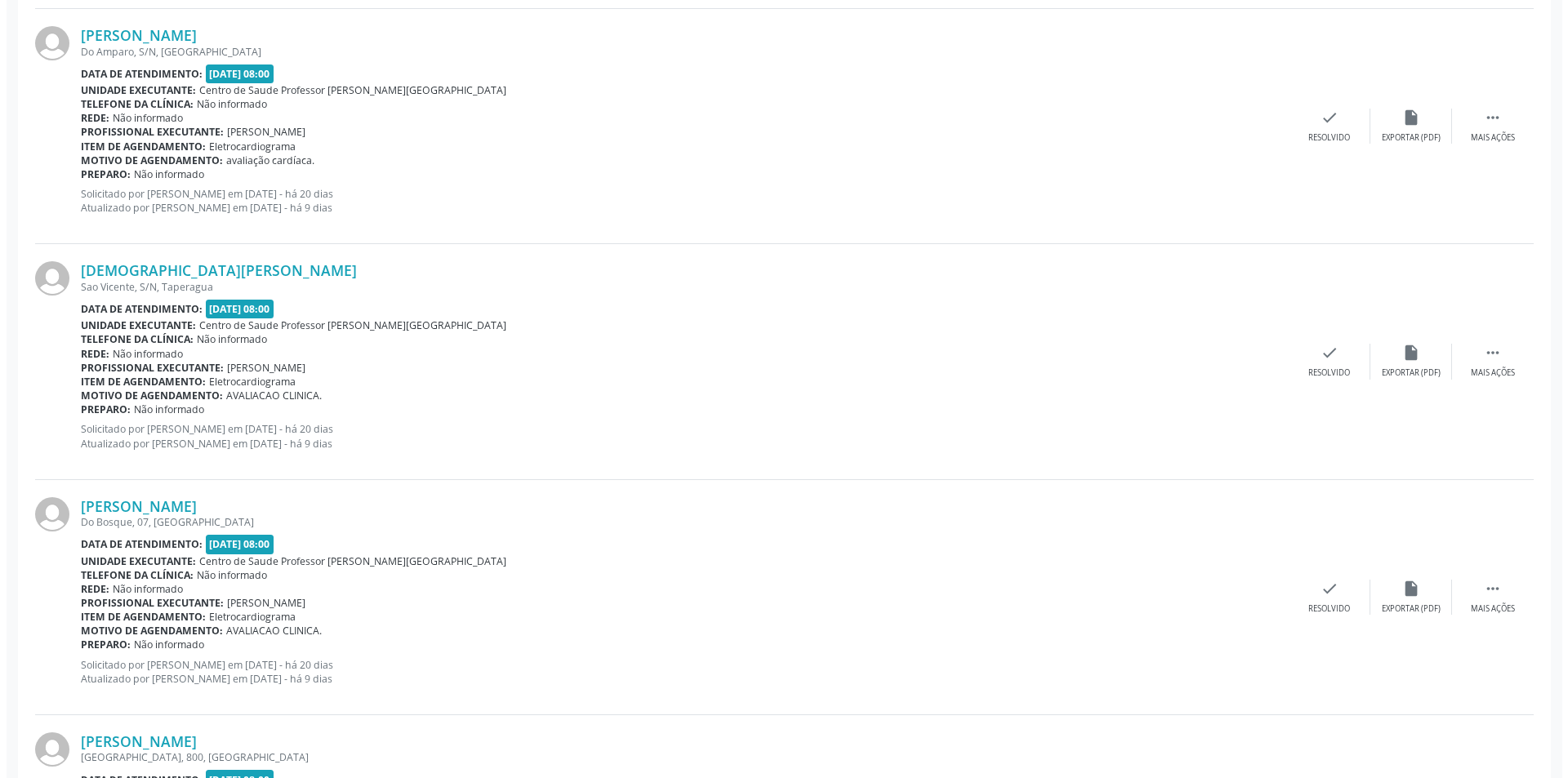
scroll to position [980, 0]
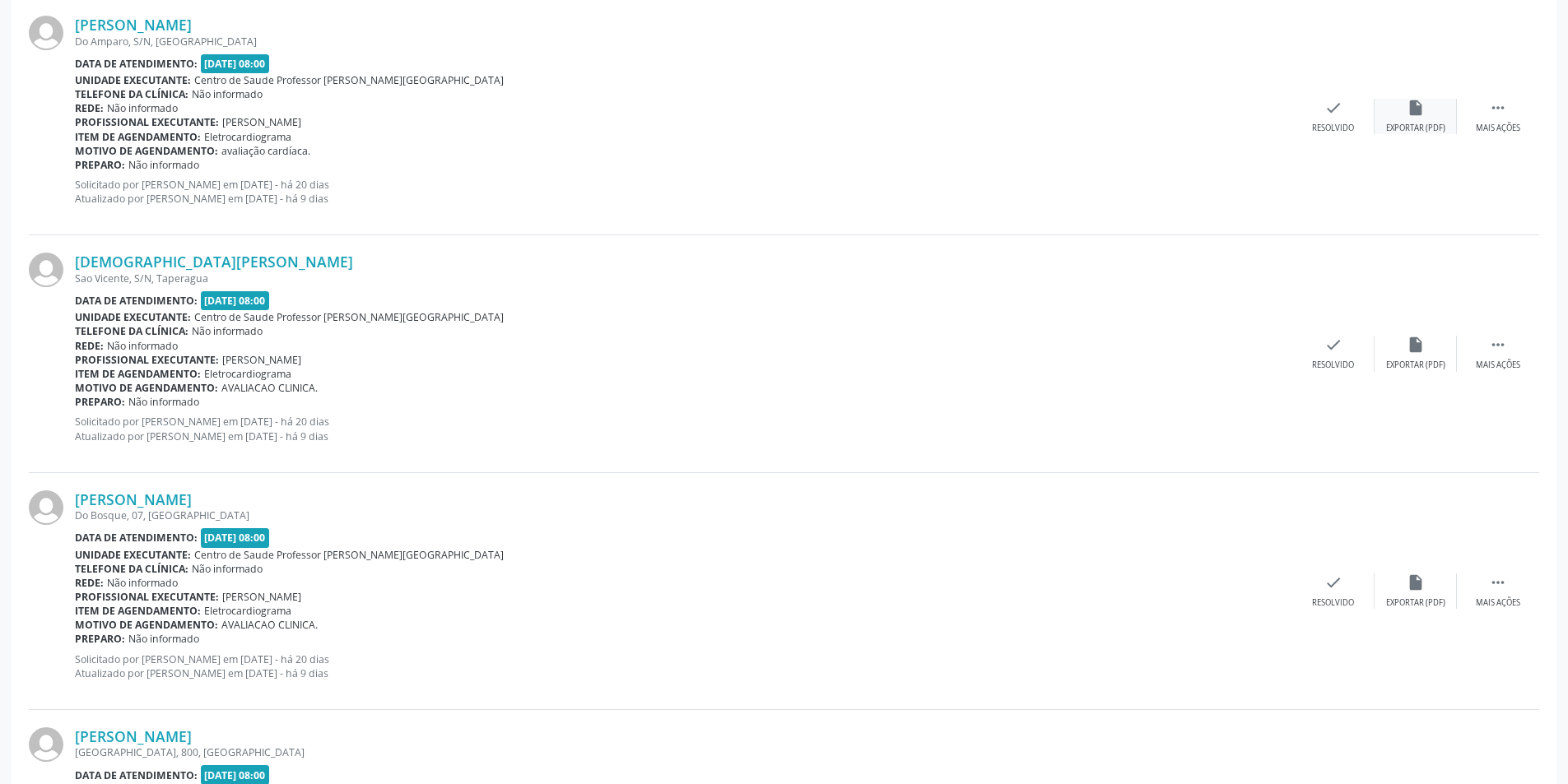
click at [1413, 112] on icon "insert_drive_file" at bounding box center [1415, 108] width 18 height 18
click at [1335, 119] on div "check Resolvido" at bounding box center [1333, 116] width 83 height 35
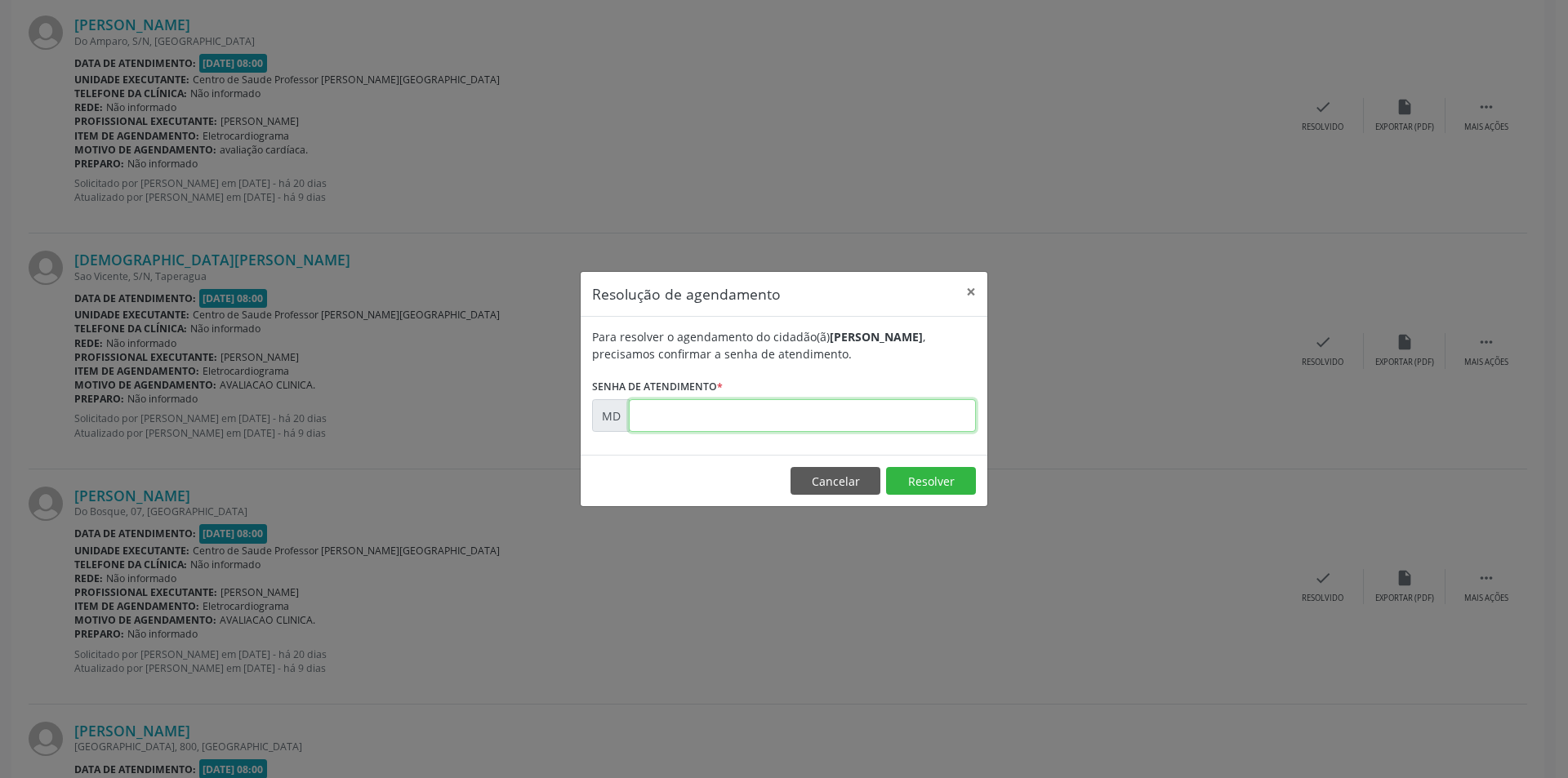
paste input "00003983"
type input "00003983"
click at [910, 475] on button "Resolver" at bounding box center [931, 481] width 90 height 28
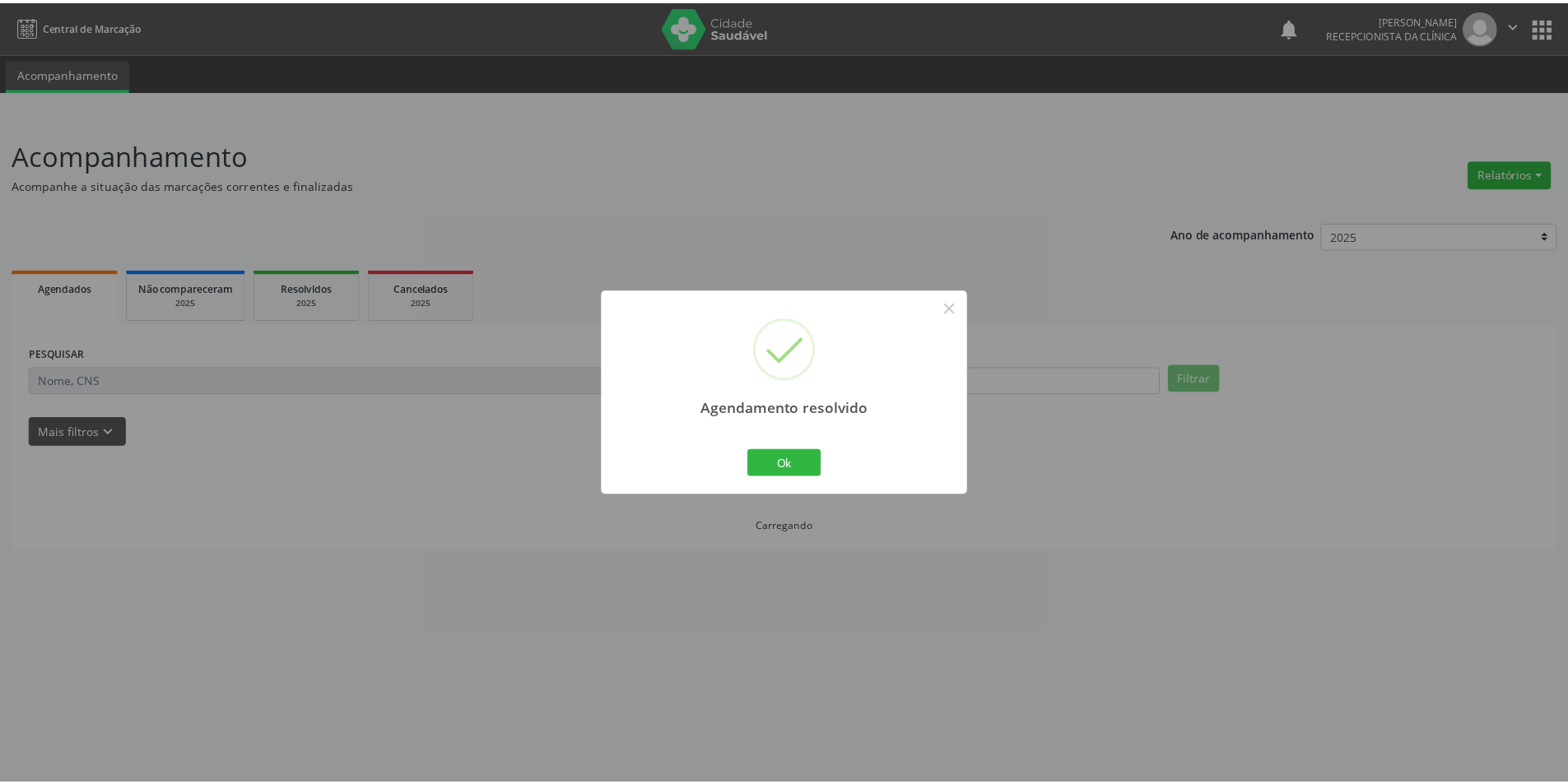
scroll to position [0, 0]
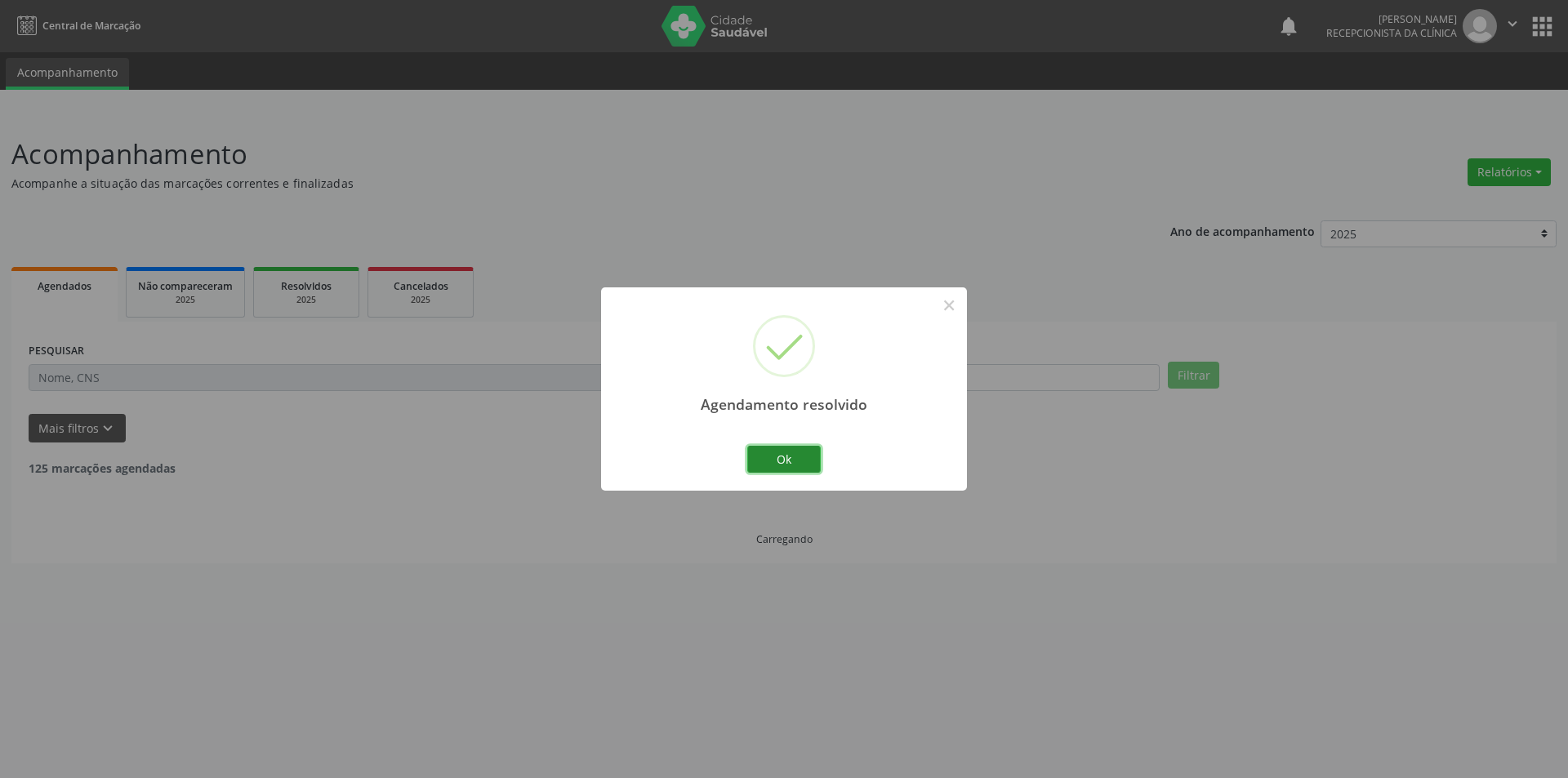
click at [810, 465] on button "Ok" at bounding box center [784, 459] width 73 height 28
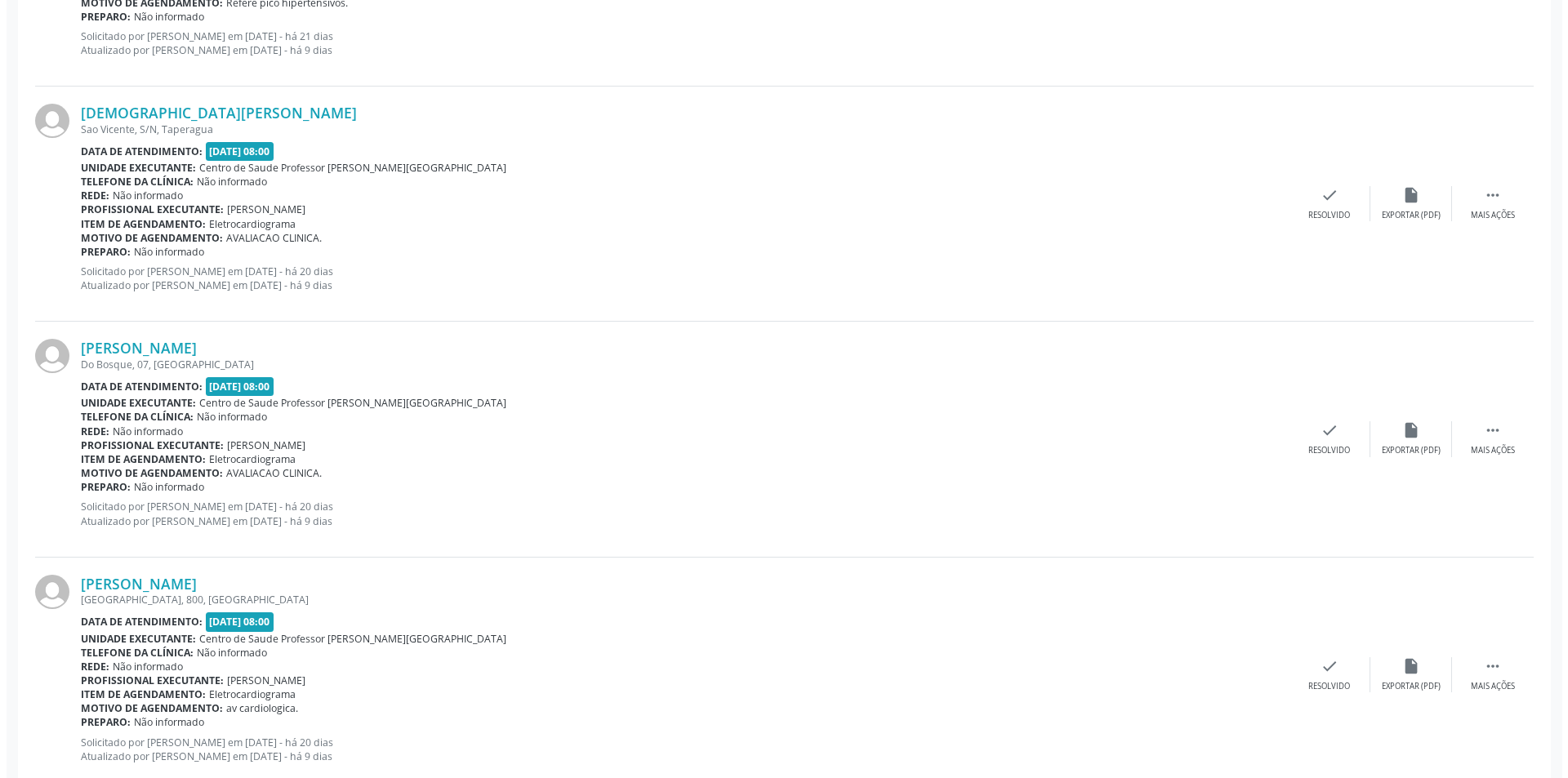
scroll to position [980, 0]
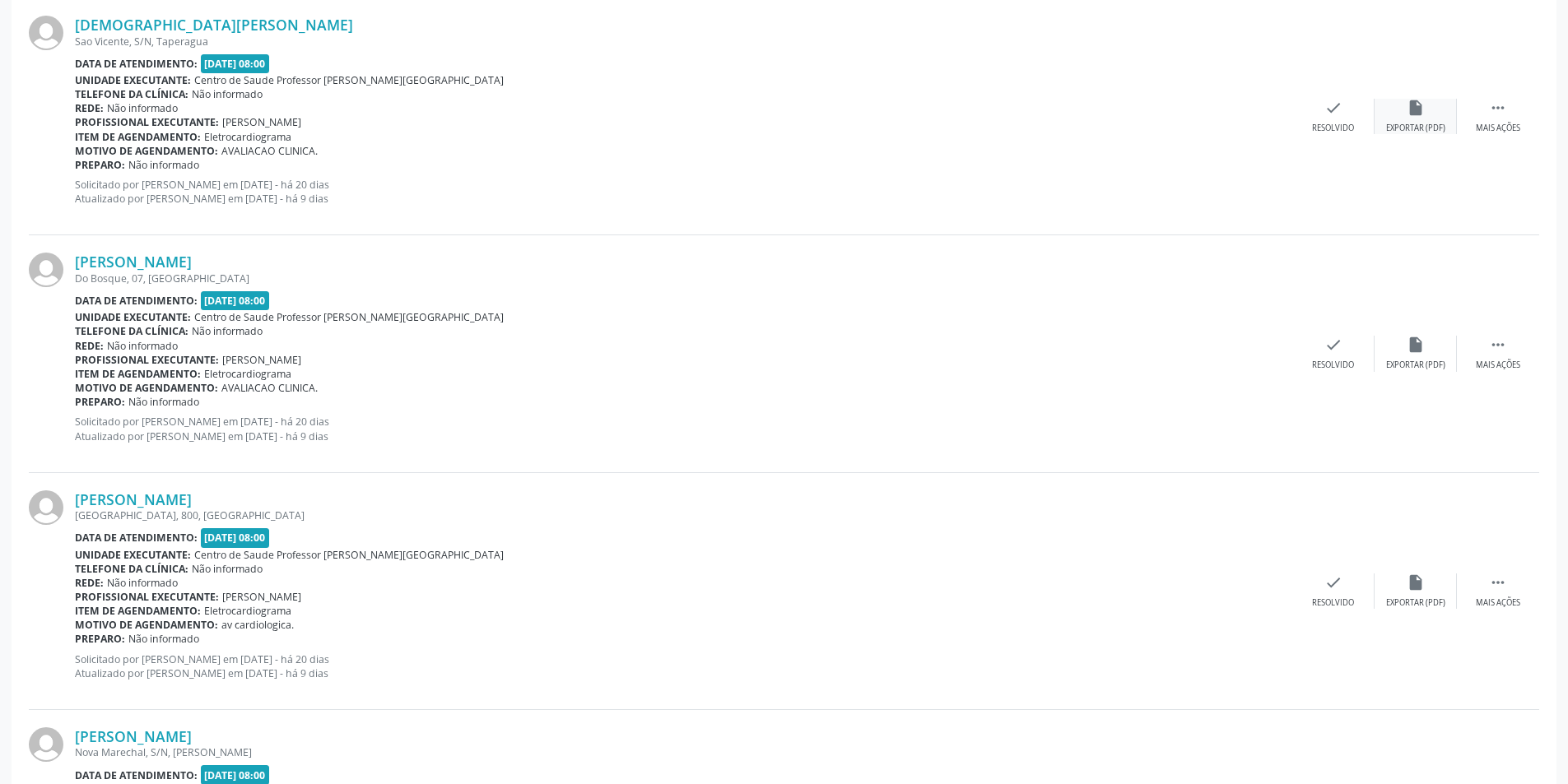
click at [1404, 127] on div "Exportar (PDF)" at bounding box center [1415, 127] width 59 height 11
click at [1343, 131] on div "Resolvido" at bounding box center [1332, 127] width 42 height 11
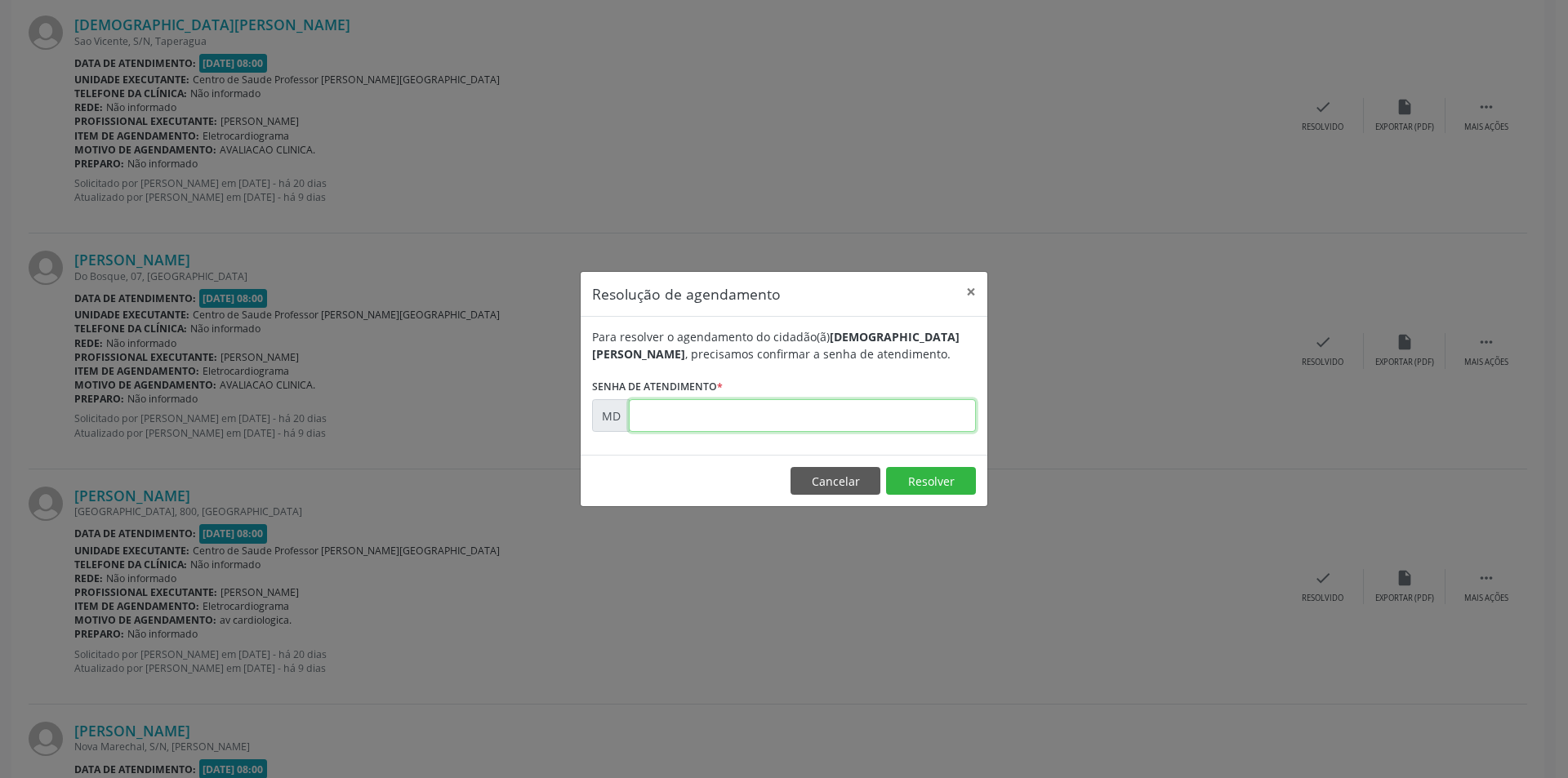
paste input "00004007"
type input "00004007"
click at [917, 490] on button "Resolver" at bounding box center [931, 481] width 90 height 28
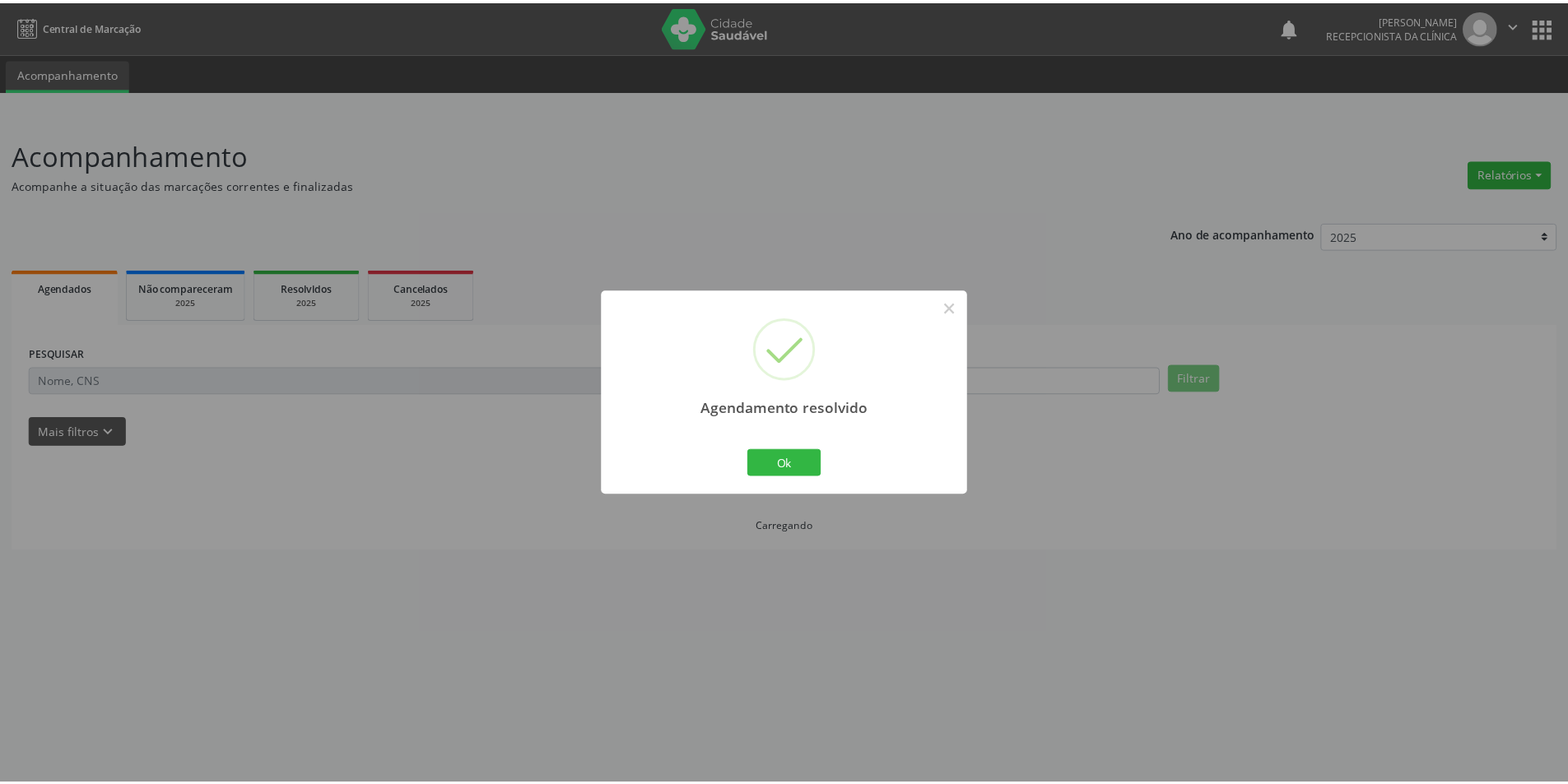
scroll to position [0, 0]
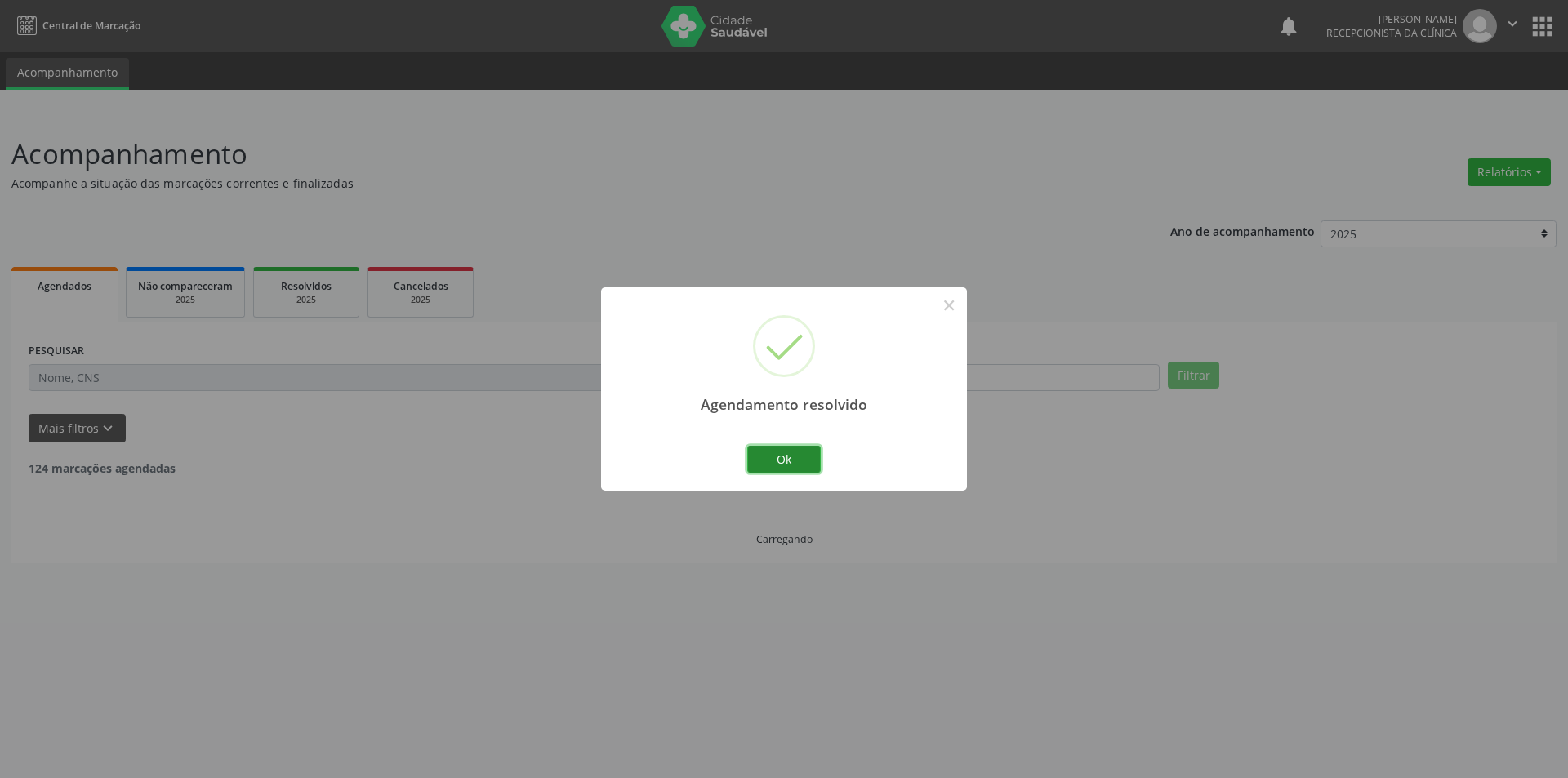
click at [804, 460] on button "Ok" at bounding box center [784, 459] width 73 height 28
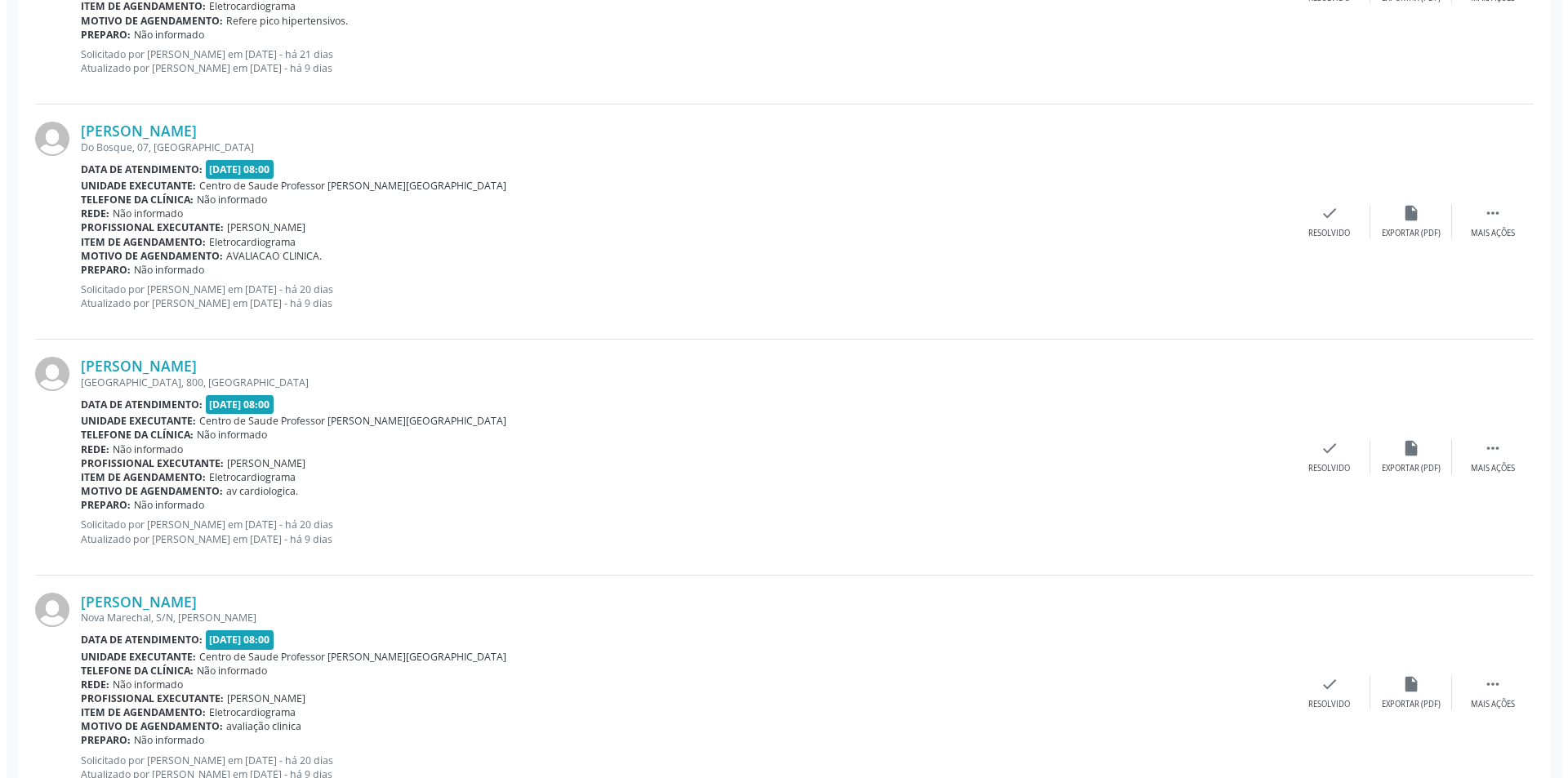
scroll to position [1144, 0]
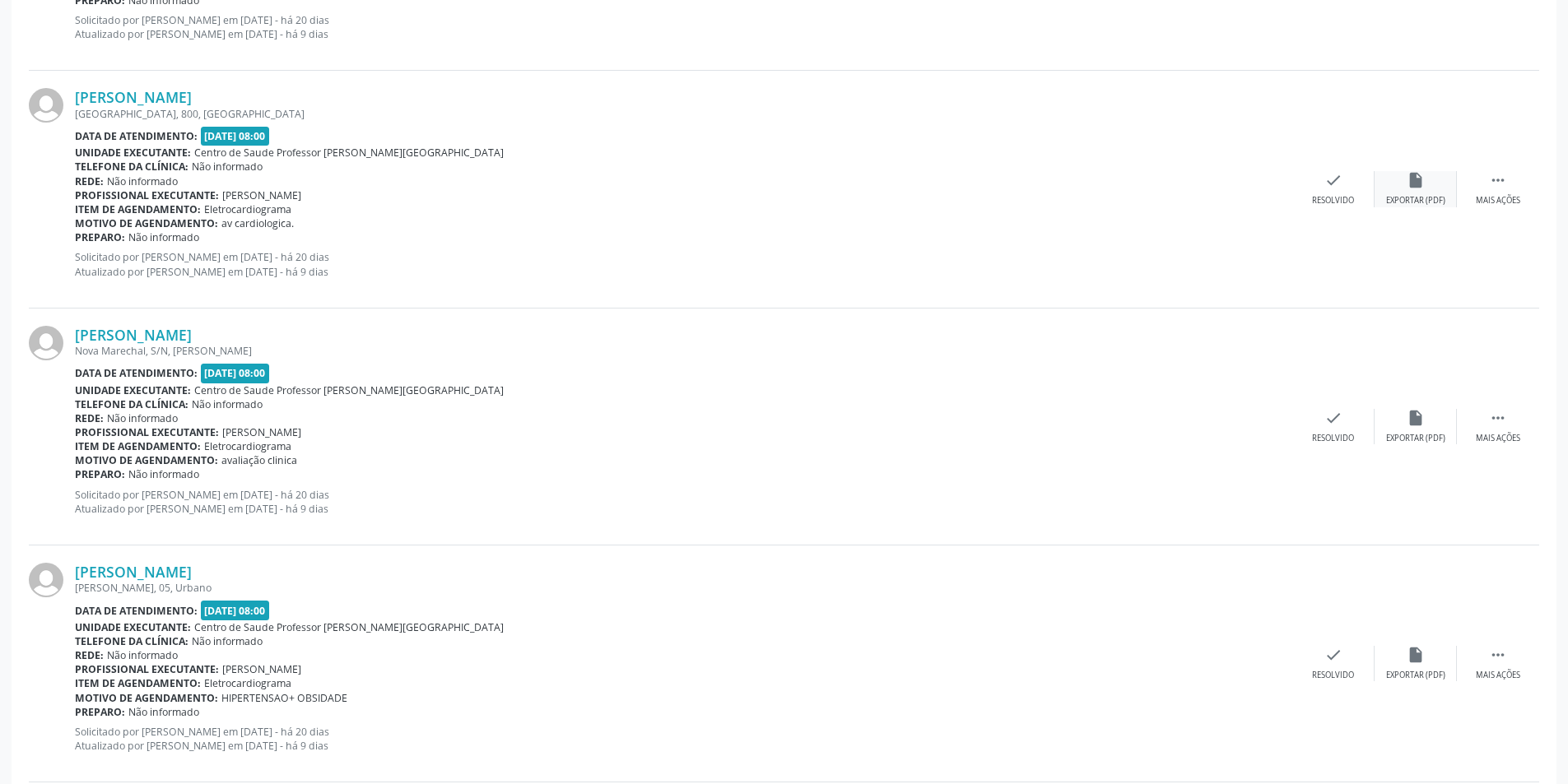
click at [1407, 191] on div "insert_drive_file Exportar (PDF)" at bounding box center [1416, 188] width 83 height 35
click at [1341, 206] on div "Resolvido" at bounding box center [1332, 201] width 42 height 11
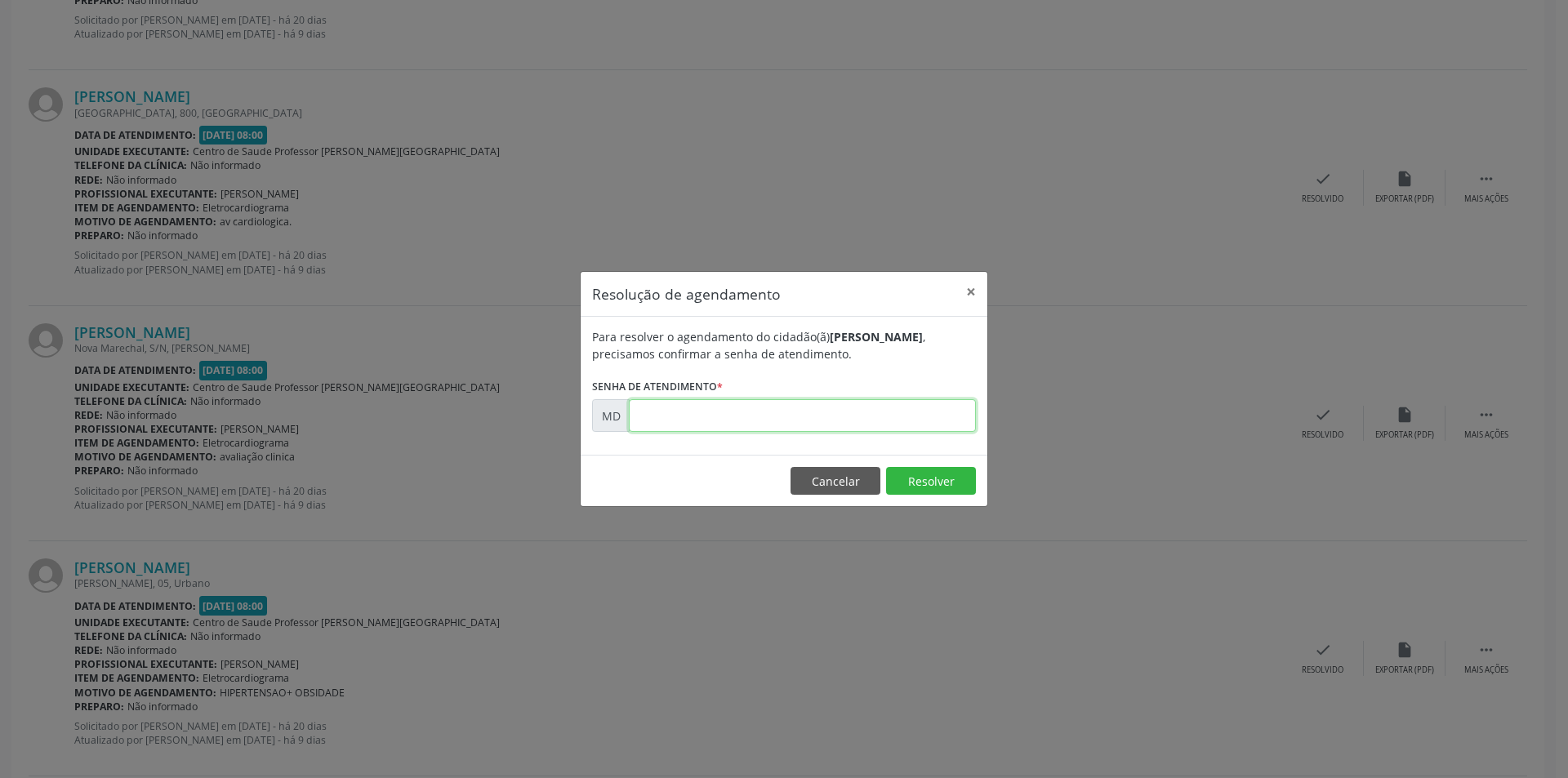
paste input "00004033"
type input "00004033"
click at [910, 483] on button "Resolver" at bounding box center [931, 481] width 90 height 28
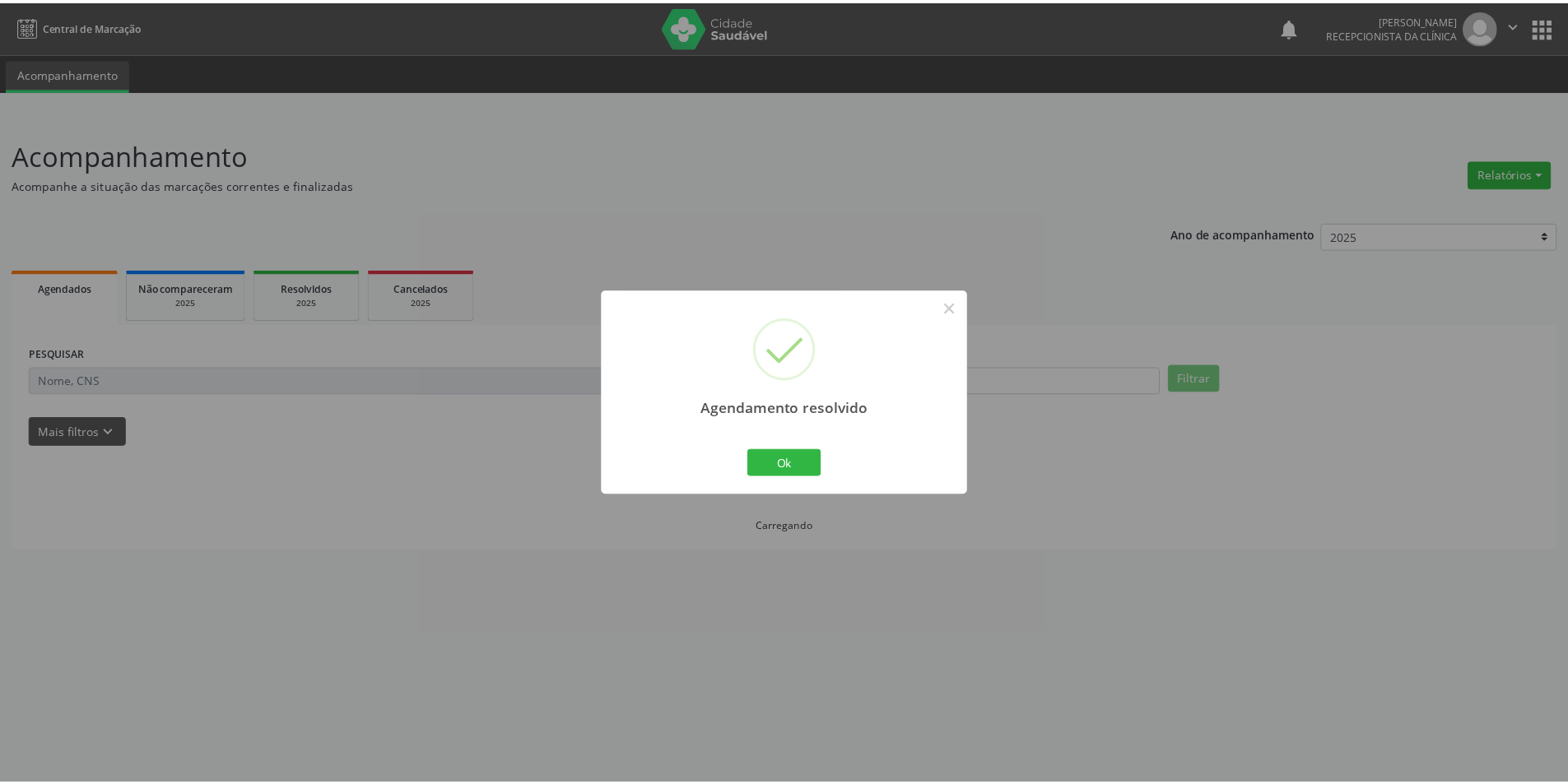
scroll to position [0, 0]
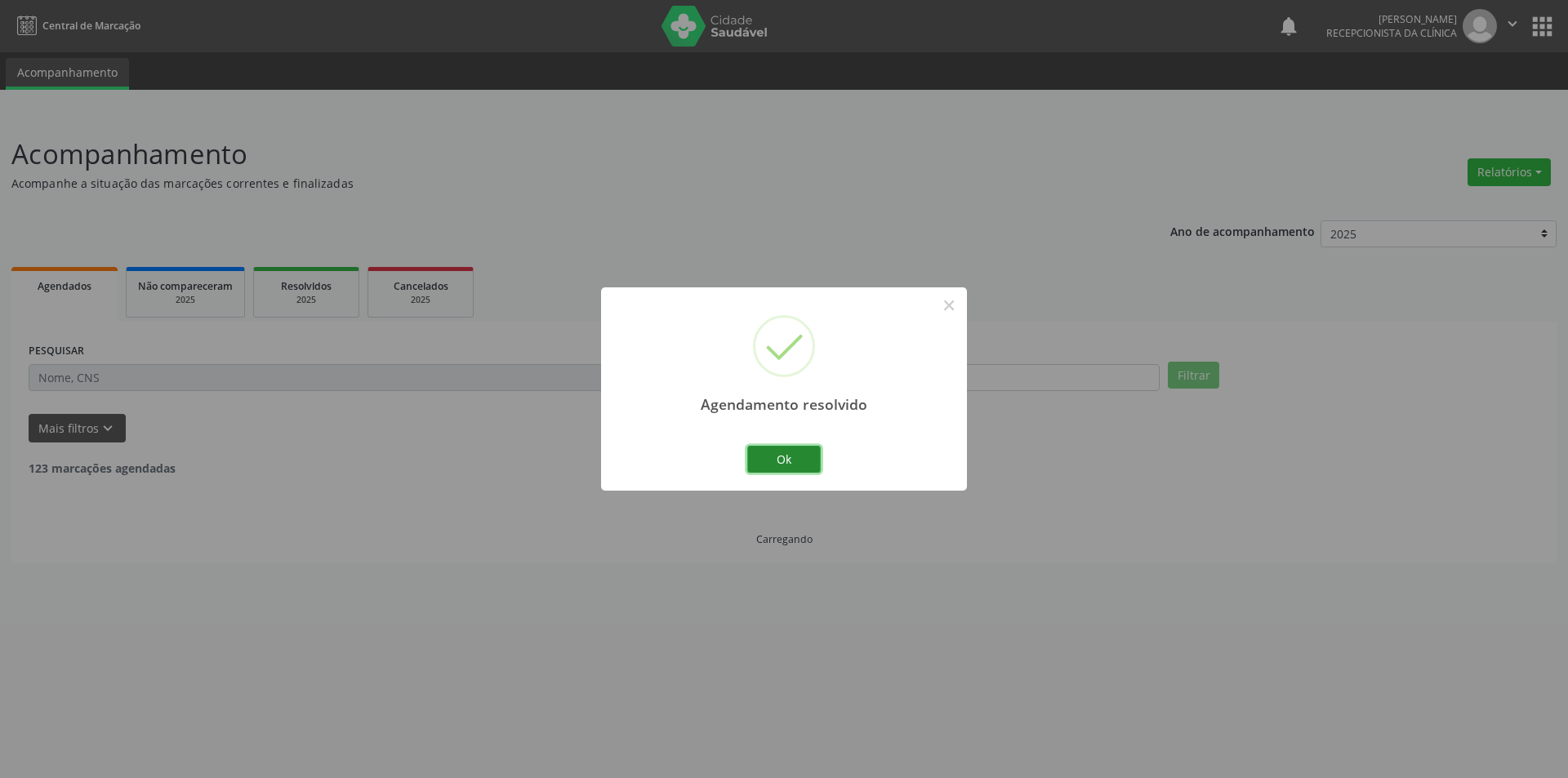
click at [794, 452] on button "Ok" at bounding box center [784, 459] width 73 height 28
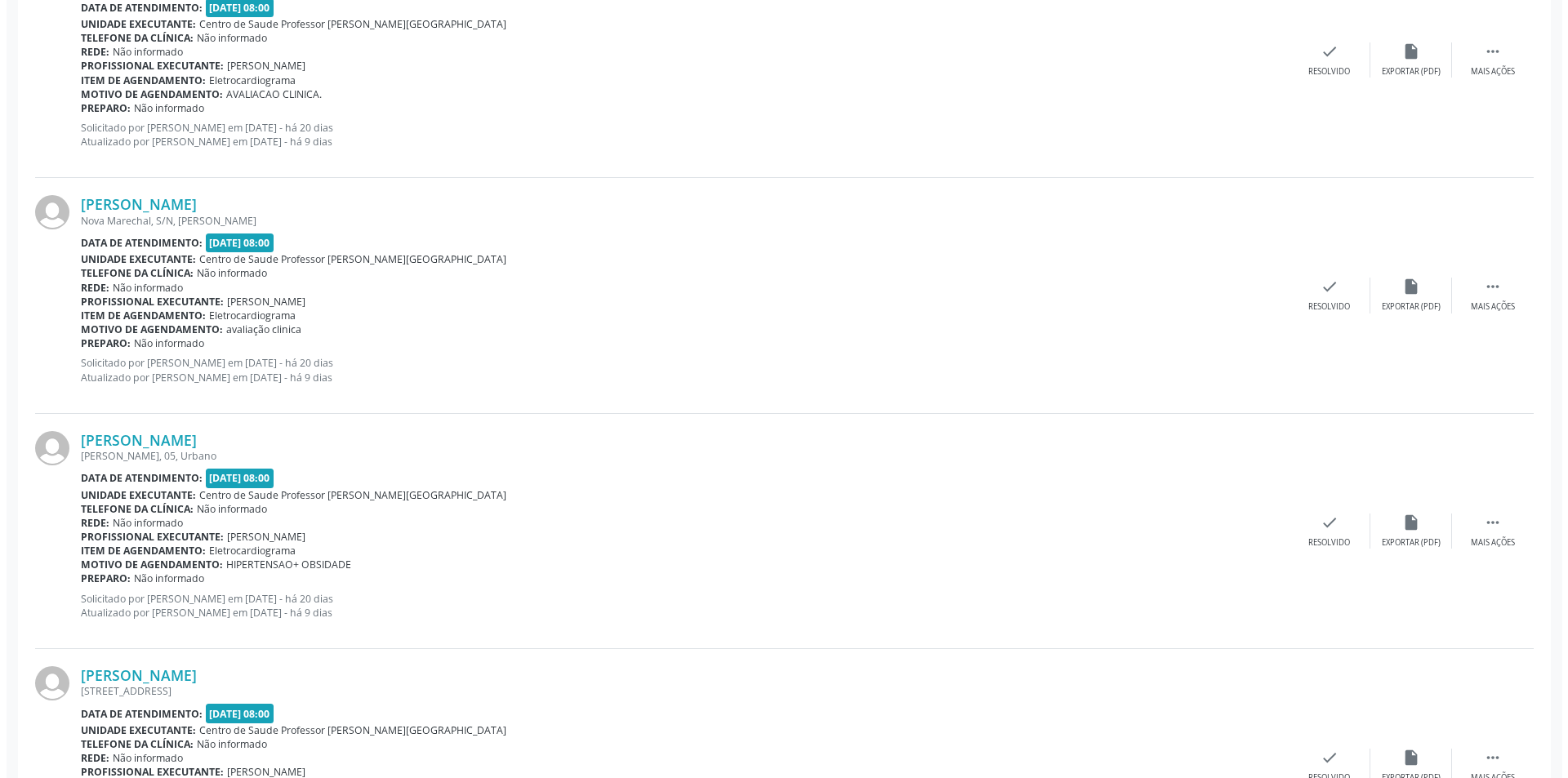
scroll to position [1062, 0]
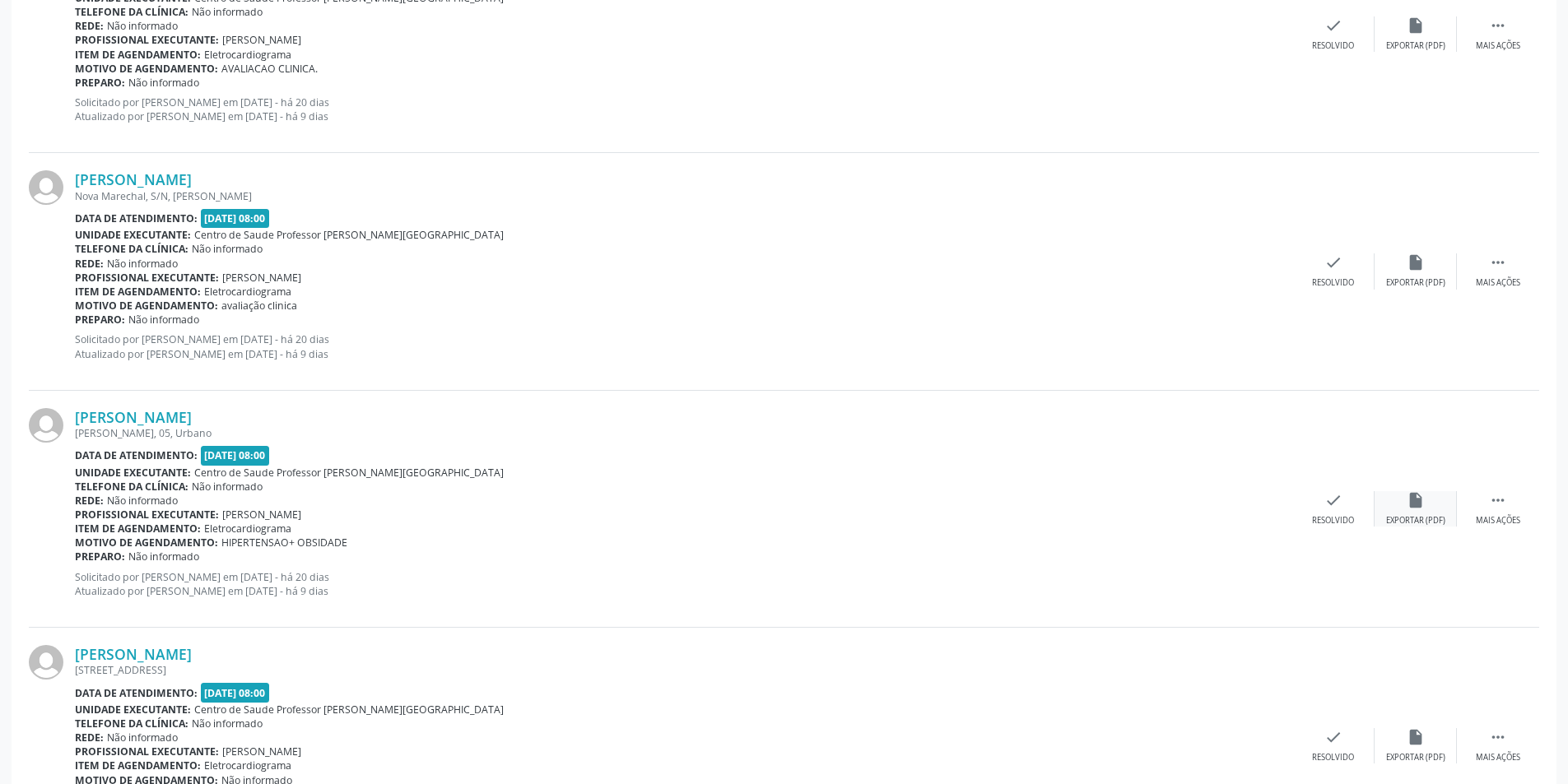
click at [1410, 499] on icon "insert_drive_file" at bounding box center [1415, 500] width 18 height 18
click at [1346, 516] on div "Resolvido" at bounding box center [1332, 521] width 42 height 11
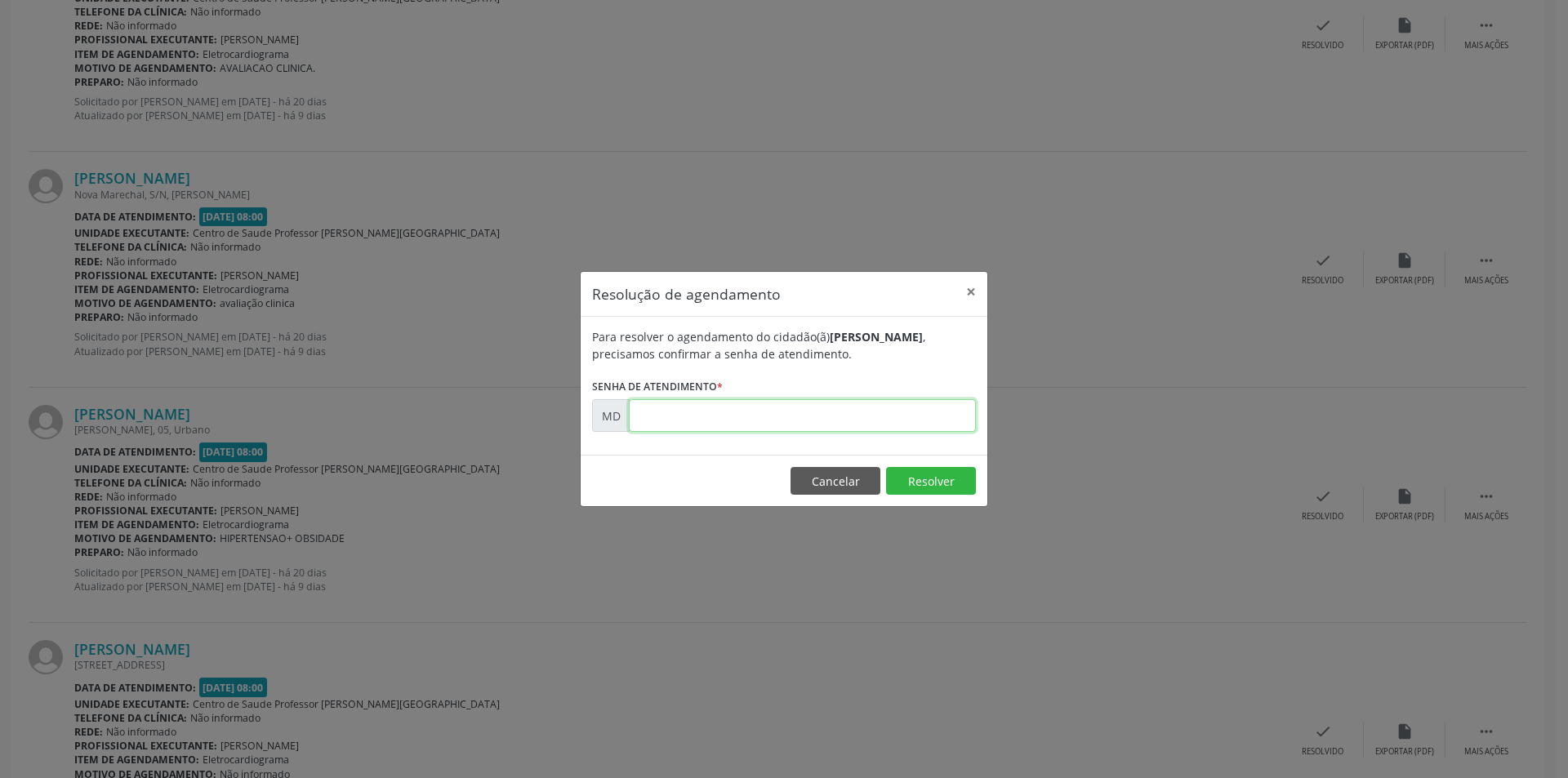
paste input "00004065"
type input "00004065"
click at [907, 471] on button "Resolver" at bounding box center [931, 481] width 90 height 28
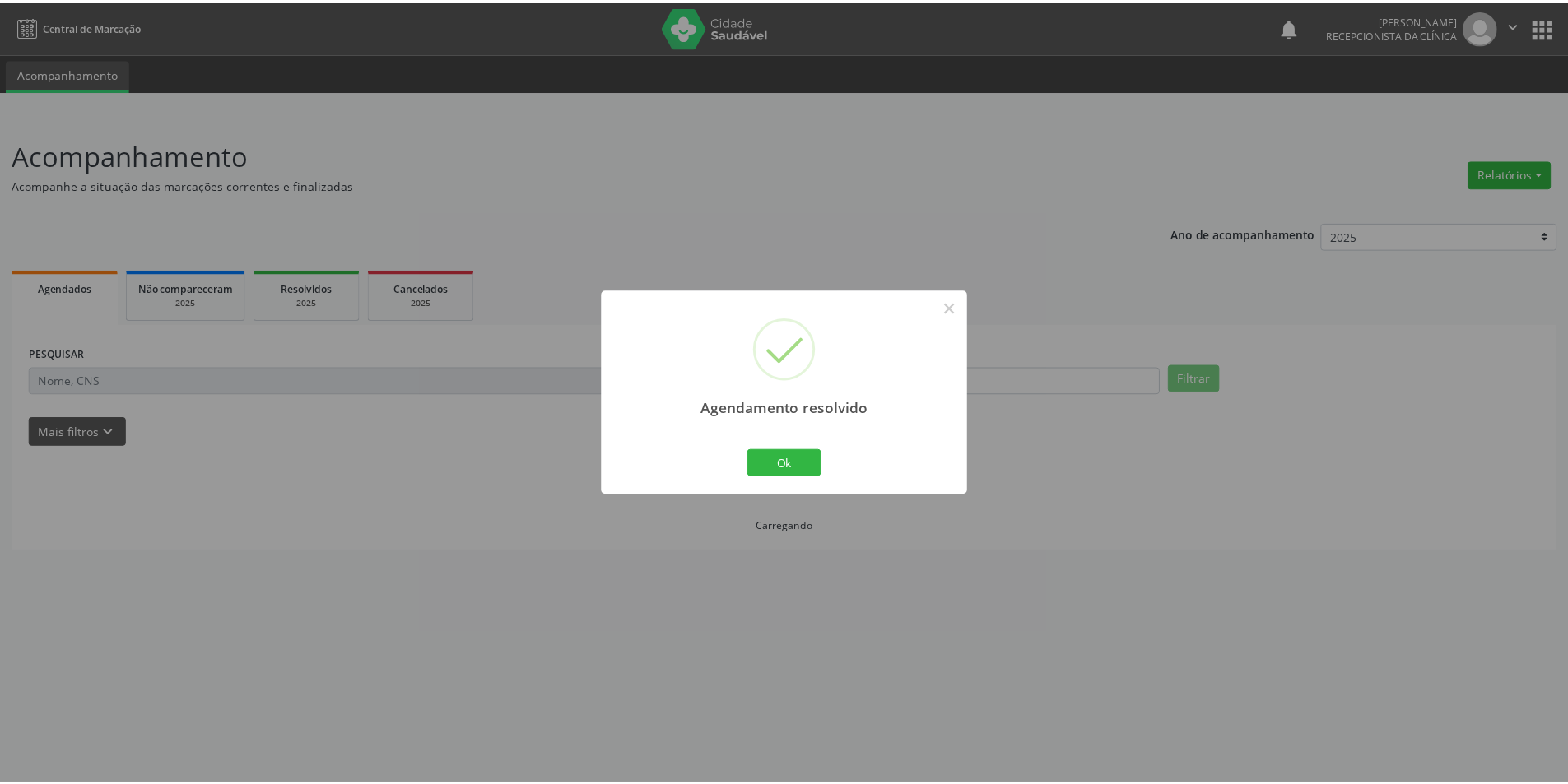
scroll to position [0, 0]
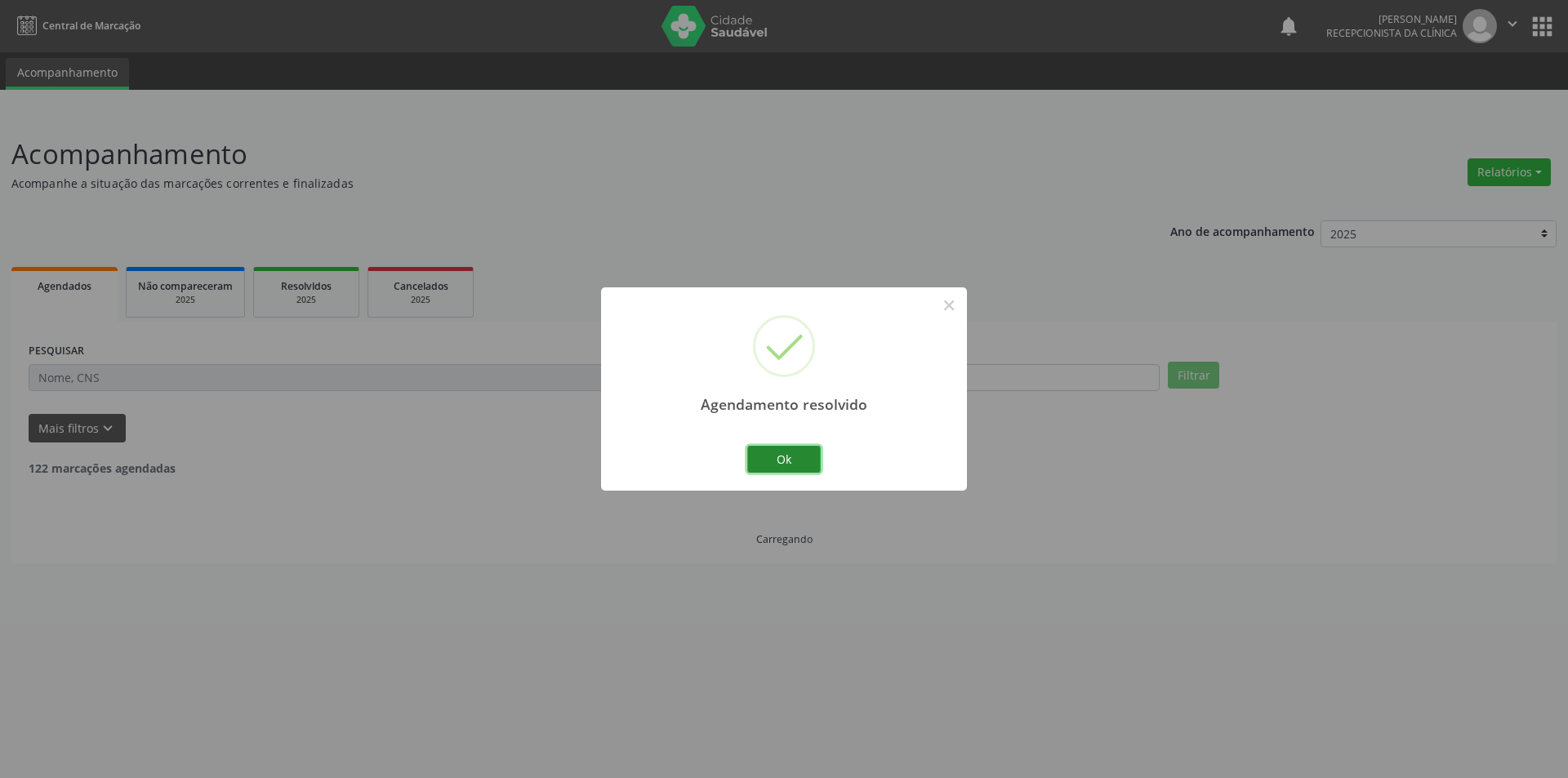
click at [775, 460] on button "Ok" at bounding box center [784, 459] width 73 height 28
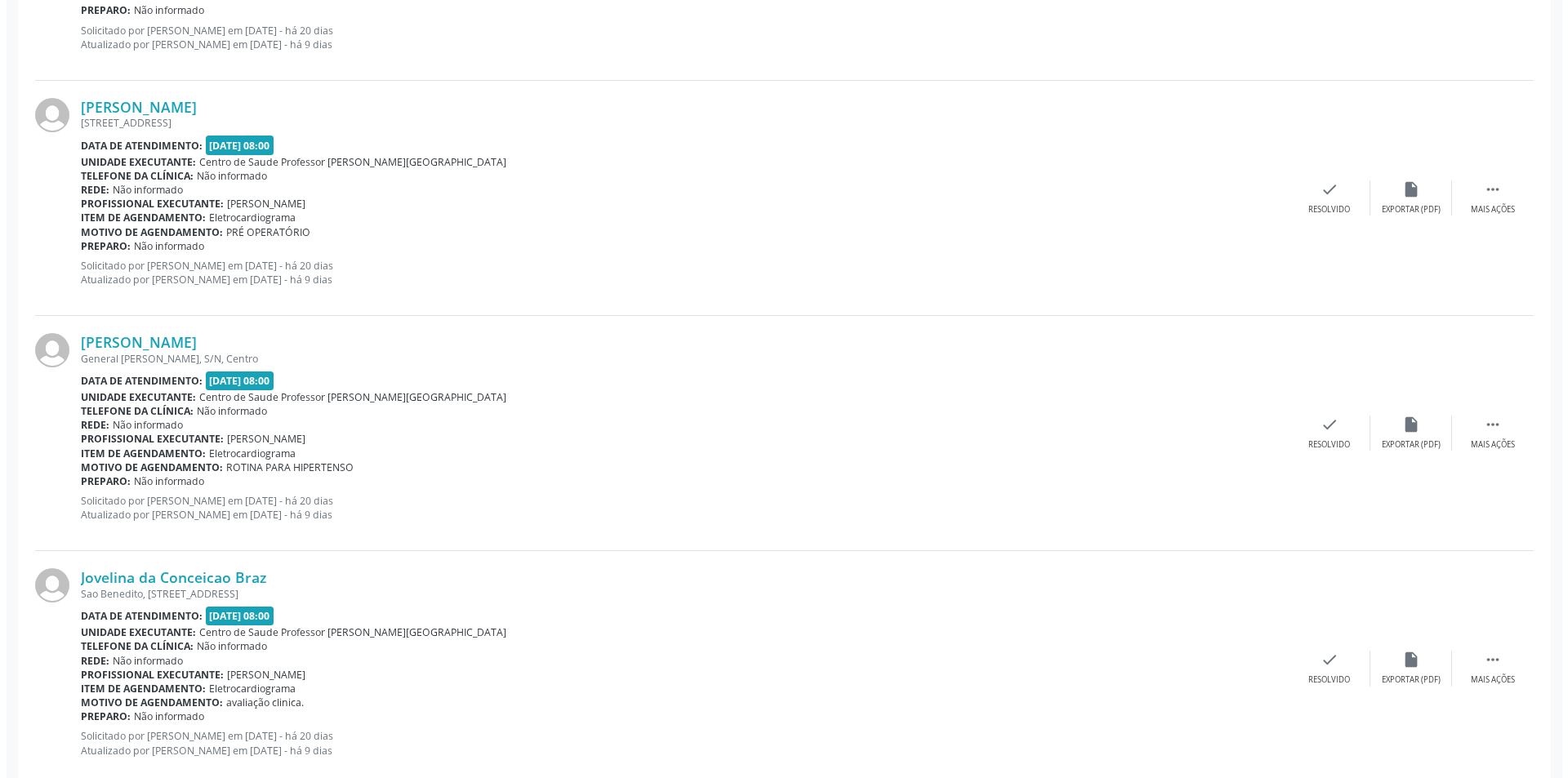
scroll to position [1634, 0]
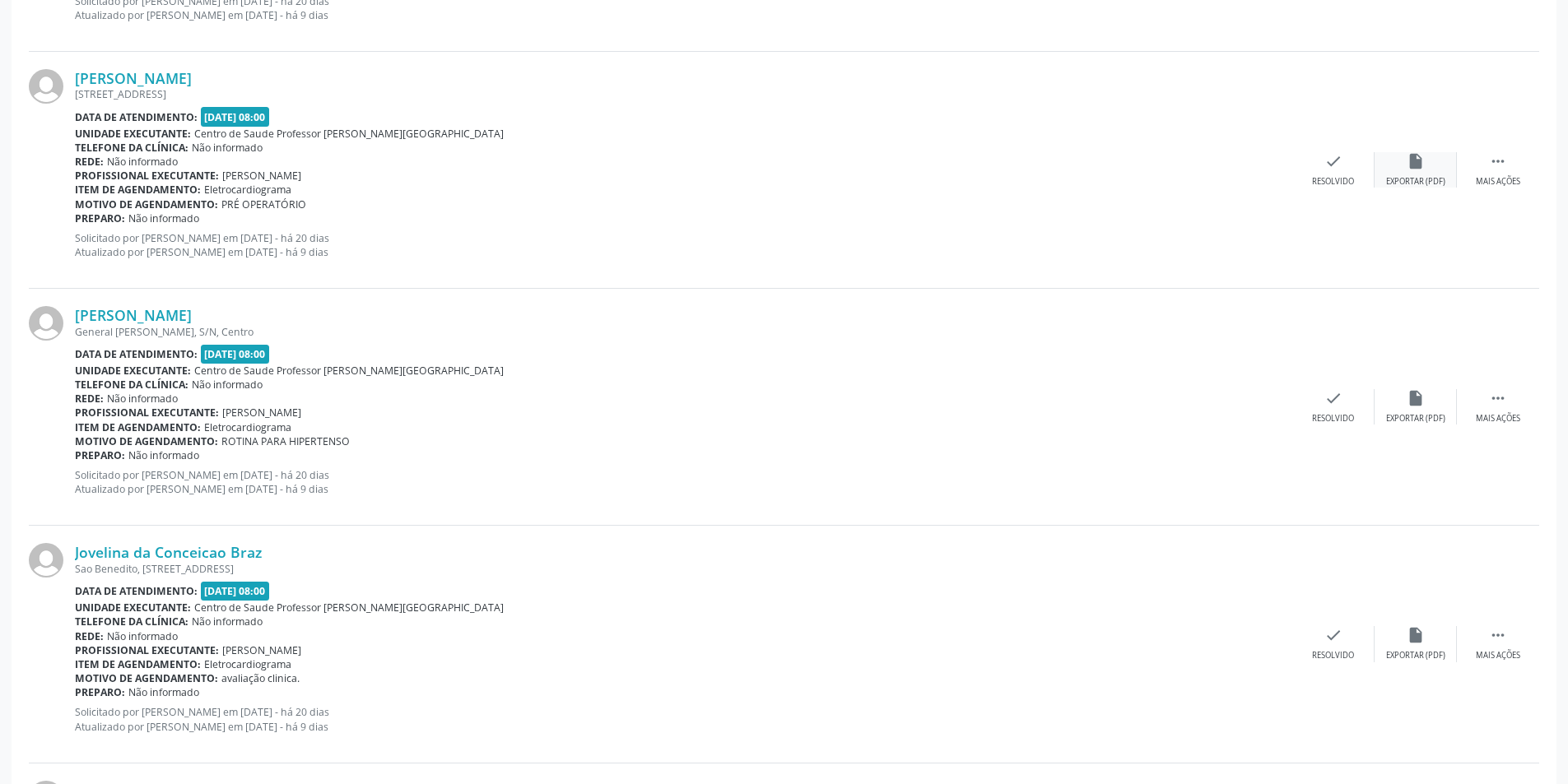
click at [1423, 183] on div "Exportar (PDF)" at bounding box center [1415, 182] width 59 height 11
click at [1349, 175] on div "check Resolvido" at bounding box center [1333, 170] width 83 height 35
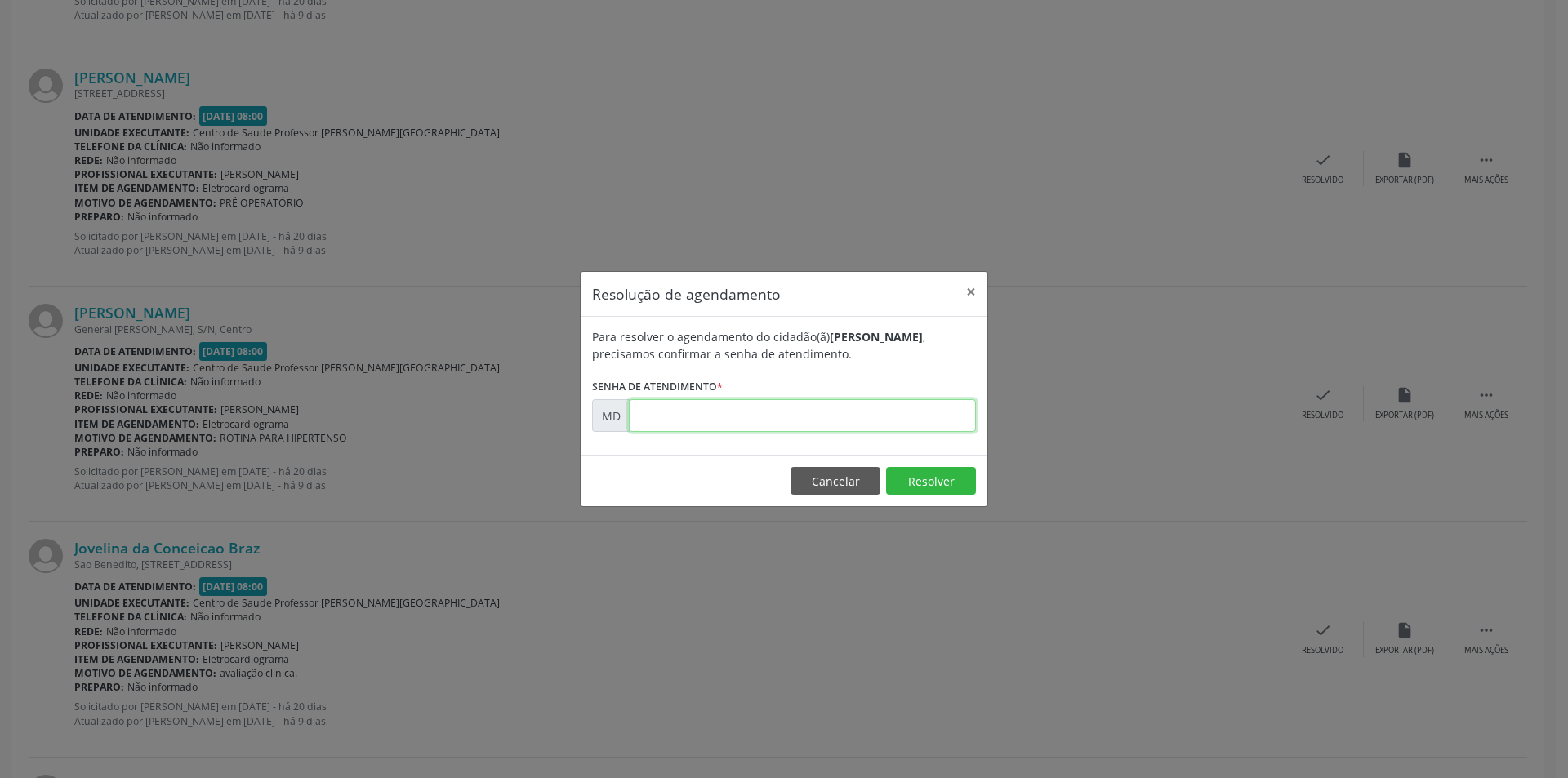
paste input "00004102"
type input "00004102"
click at [939, 483] on button "Resolver" at bounding box center [931, 481] width 90 height 28
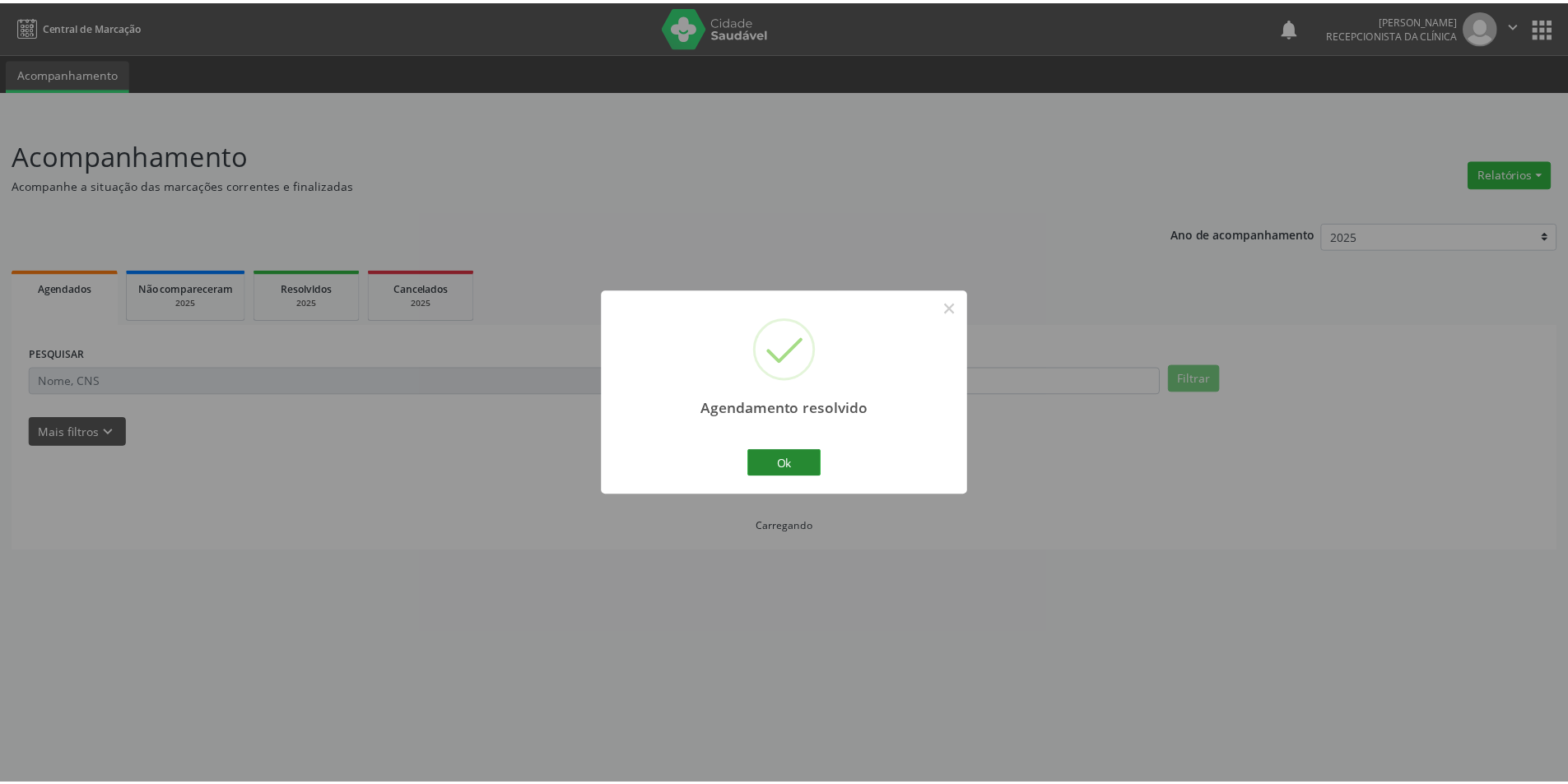
scroll to position [0, 0]
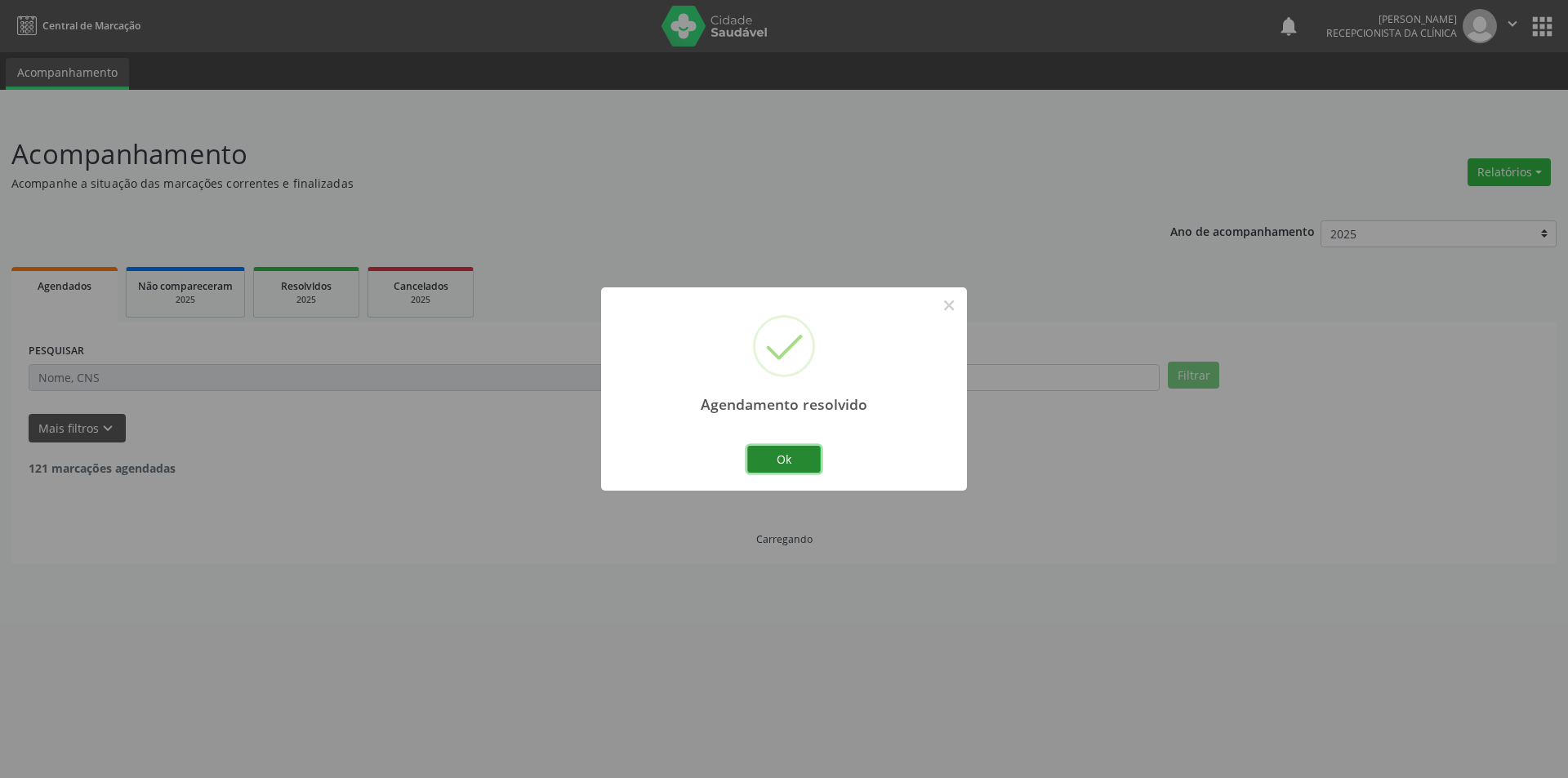
click at [813, 459] on button "Ok" at bounding box center [784, 459] width 73 height 28
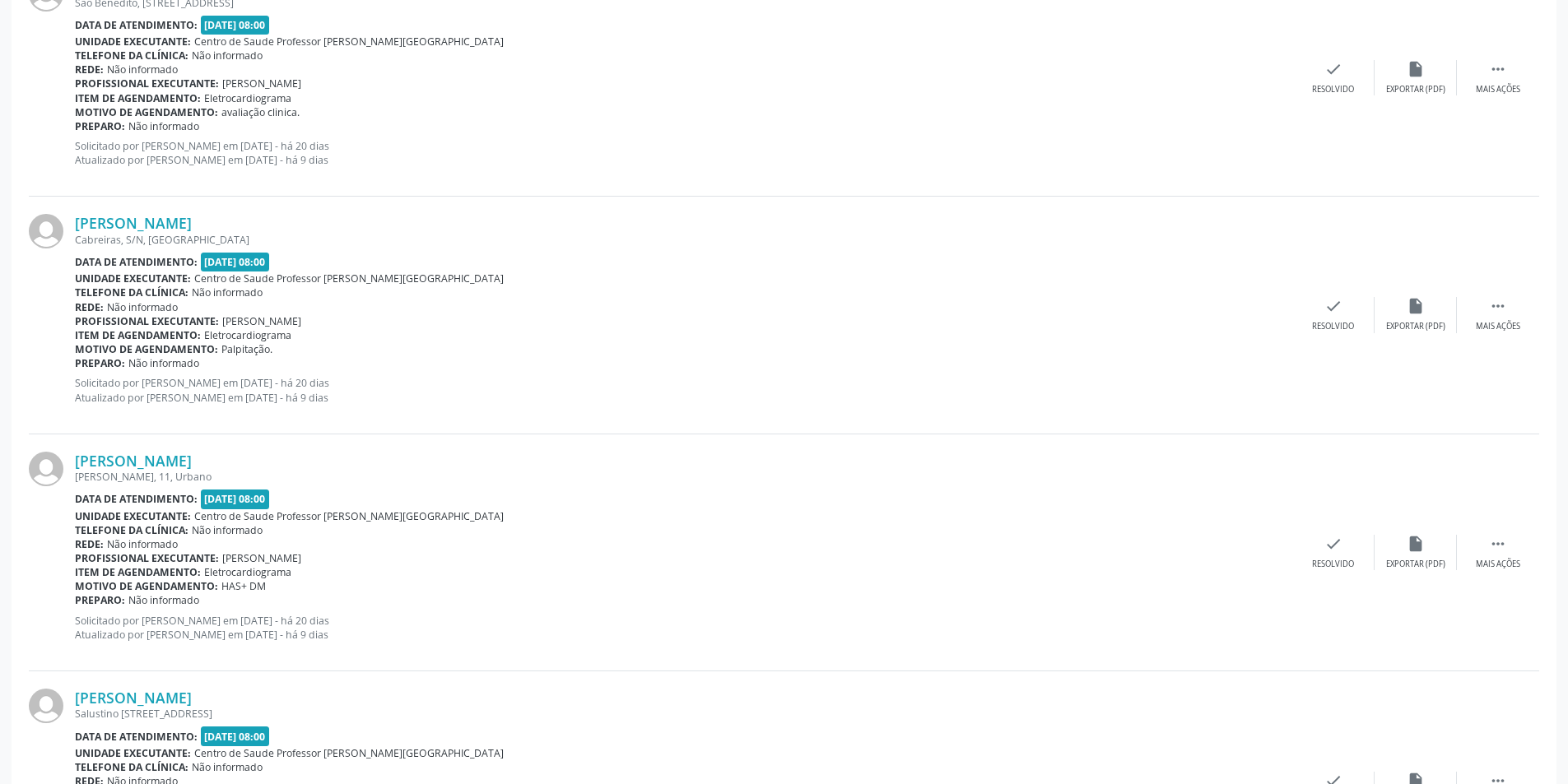
scroll to position [1893, 0]
